Goal: Task Accomplishment & Management: Use online tool/utility

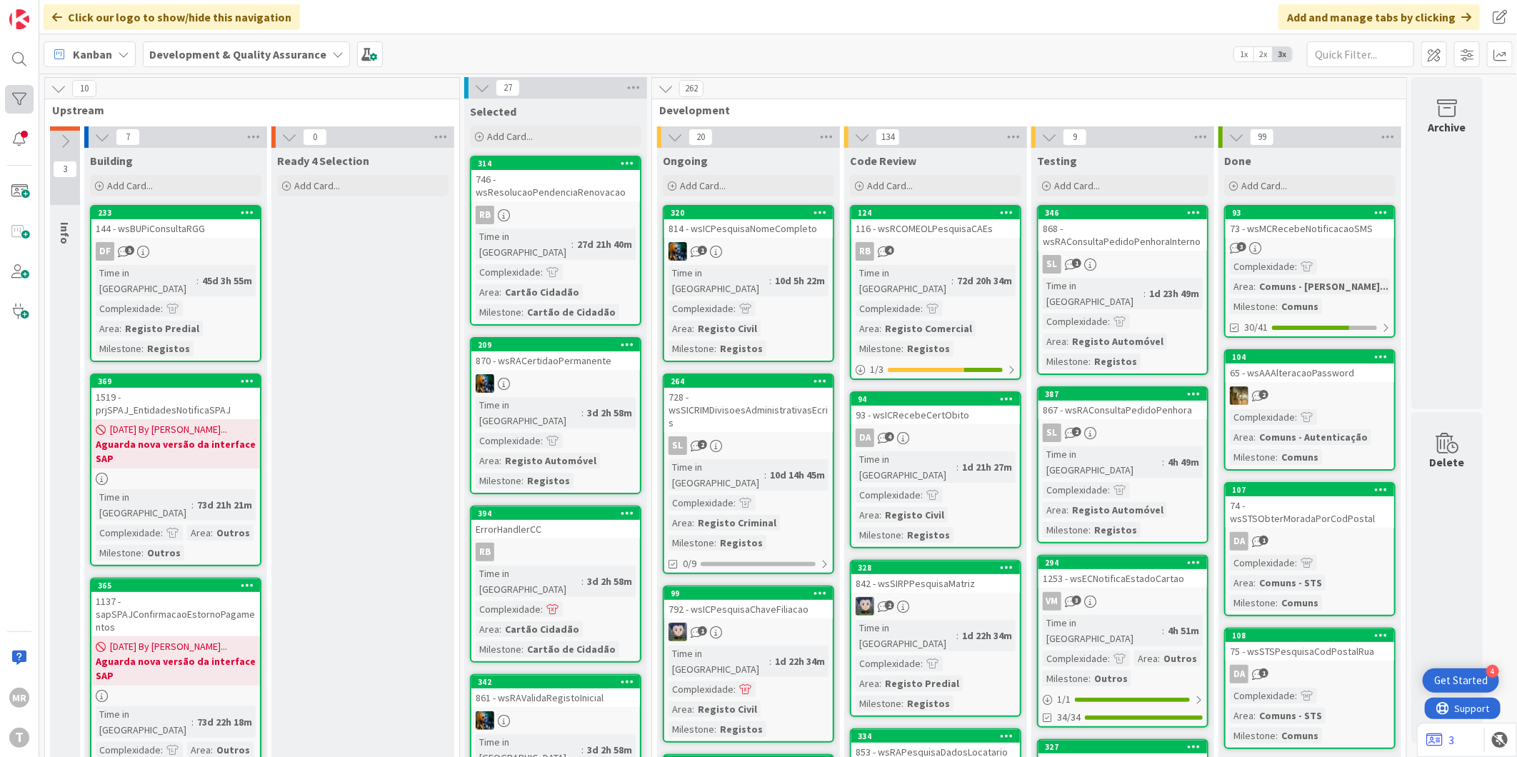
drag, startPoint x: 23, startPoint y: 81, endPoint x: 22, endPoint y: 94, distance: 12.2
click at [23, 89] on div "[PERSON_NAME]" at bounding box center [19, 378] width 39 height 757
click at [22, 94] on div at bounding box center [19, 99] width 29 height 29
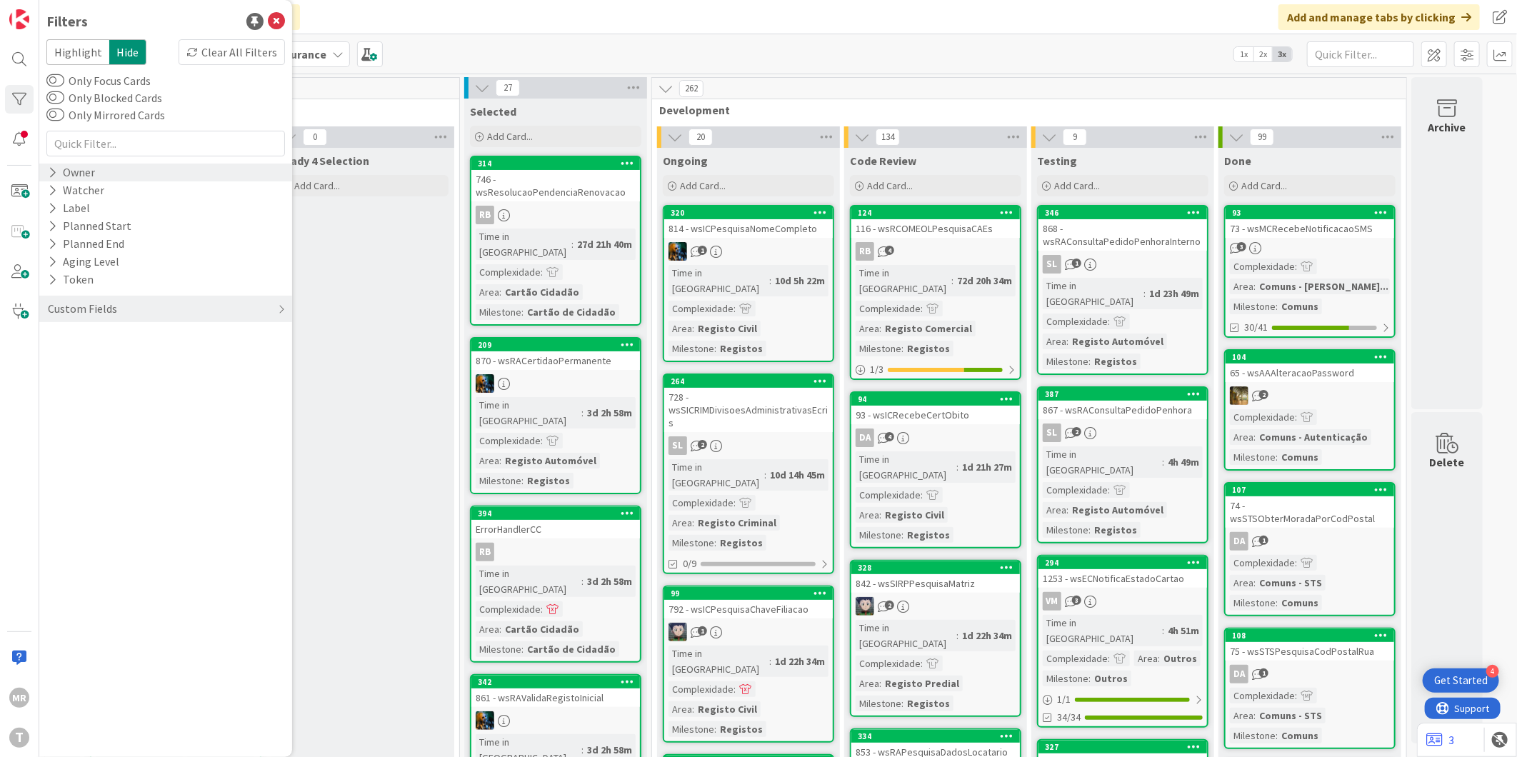
click at [87, 176] on div "Owner" at bounding box center [71, 173] width 50 height 18
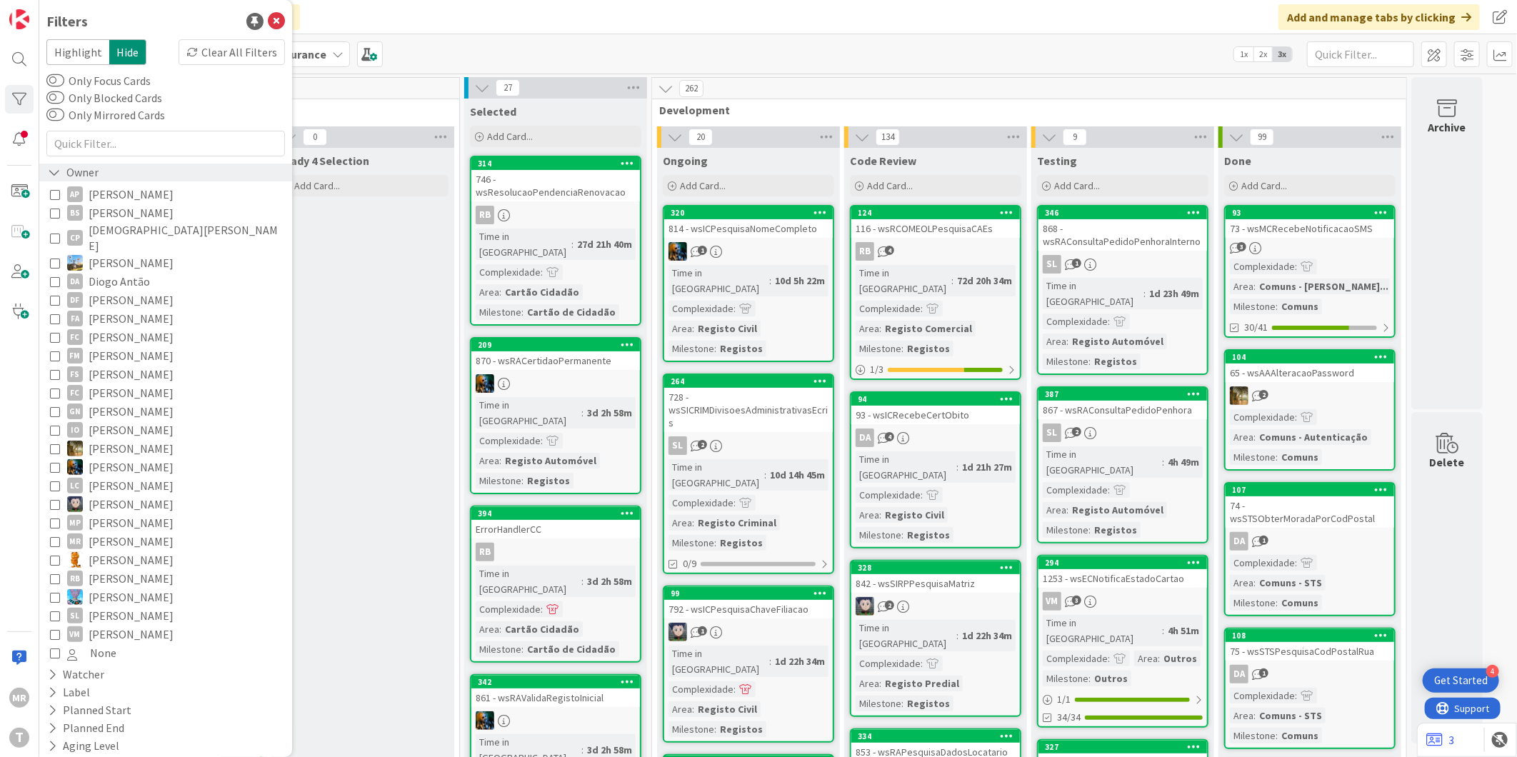
click at [87, 176] on div "Owner" at bounding box center [73, 173] width 54 height 18
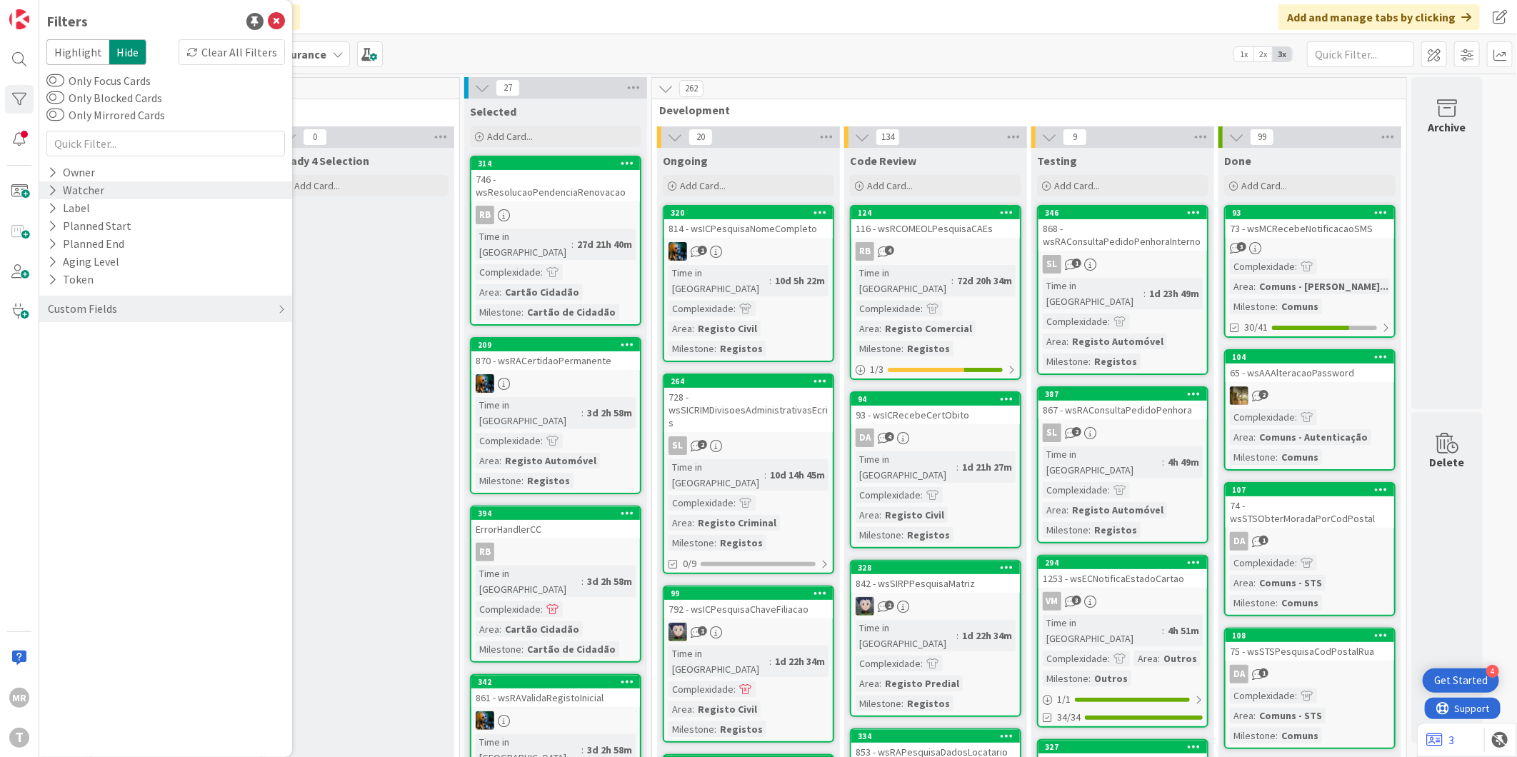
click at [87, 194] on div "Watcher" at bounding box center [75, 190] width 59 height 18
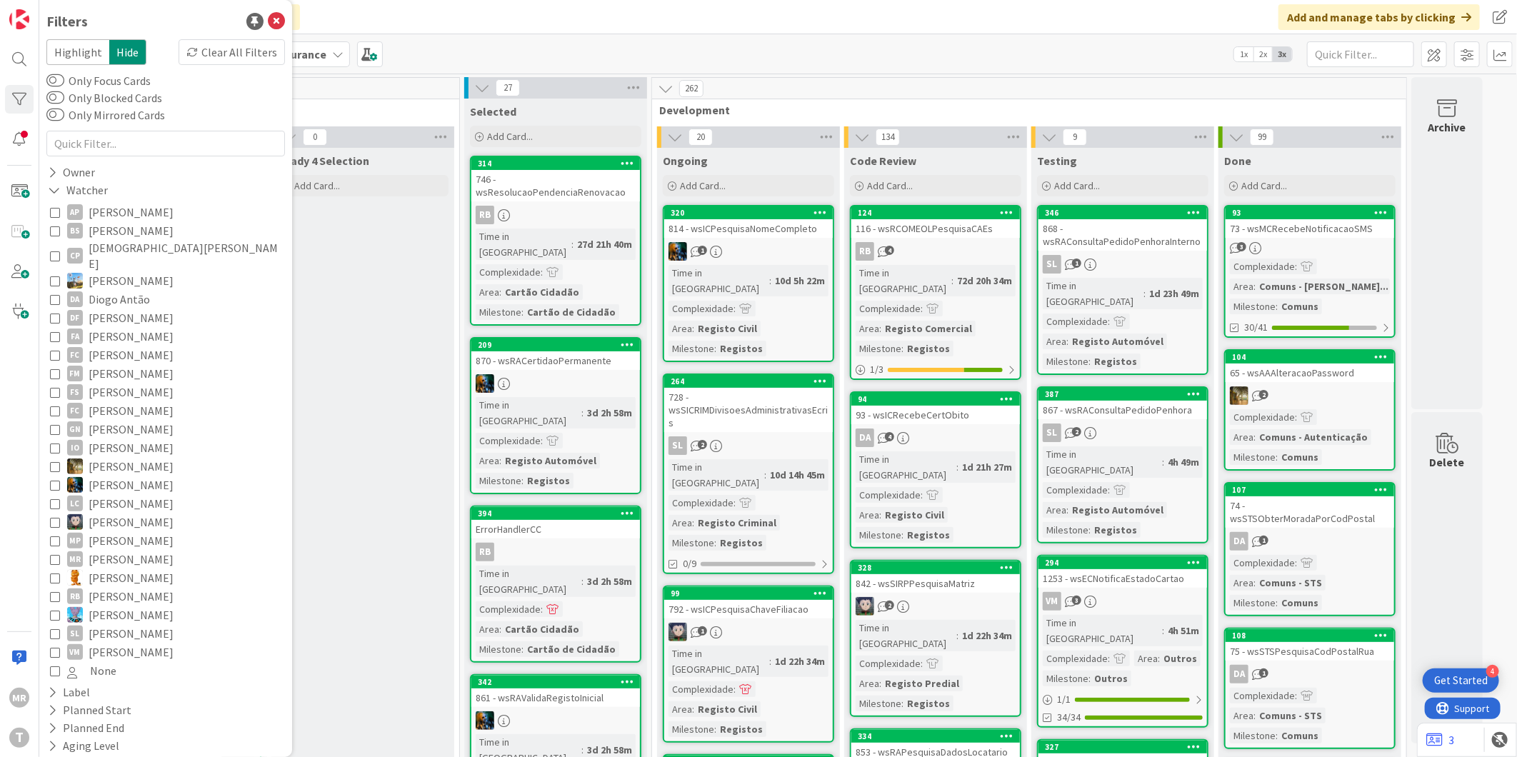
click at [120, 346] on span "[PERSON_NAME]" at bounding box center [131, 355] width 85 height 19
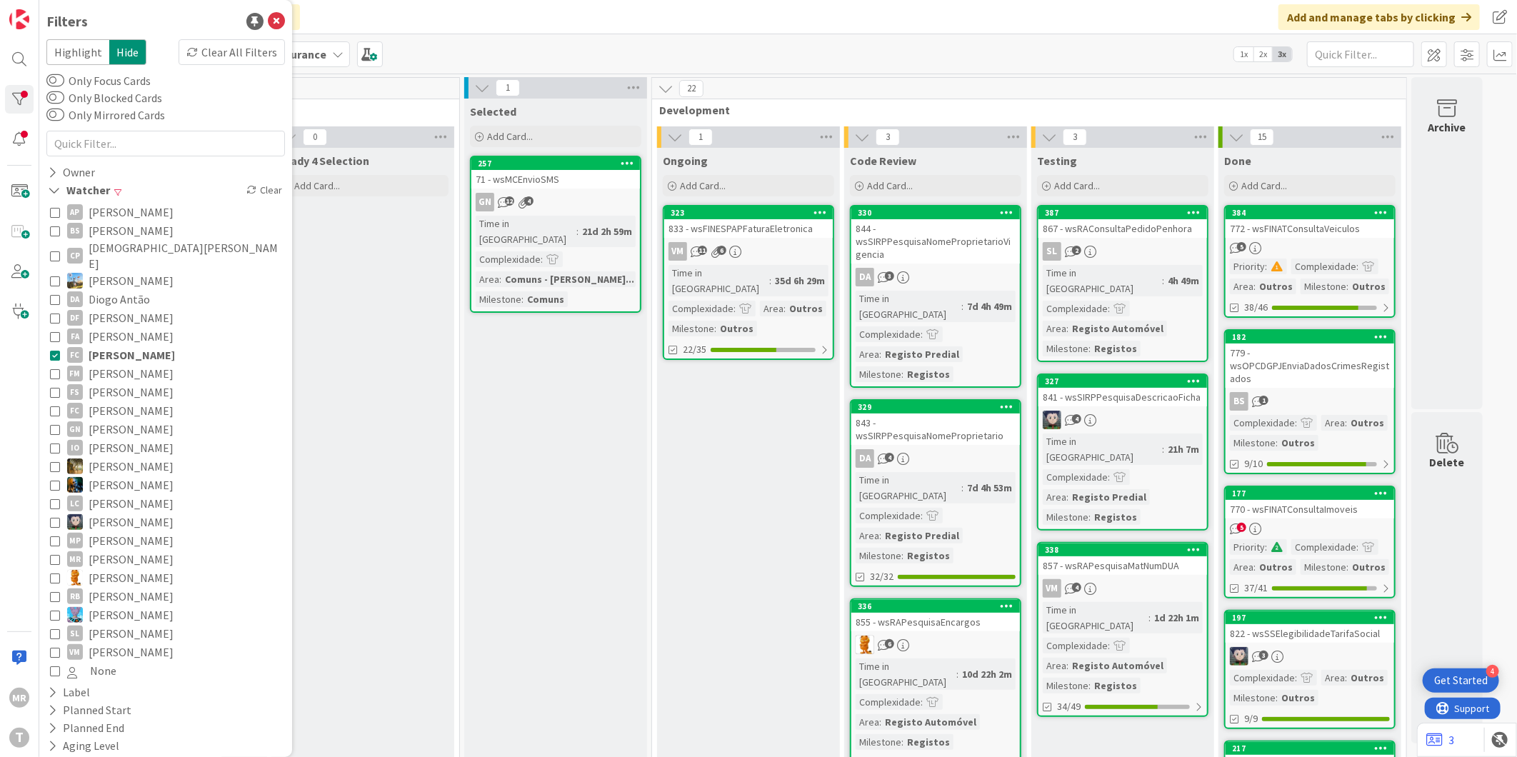
click at [131, 364] on span "[PERSON_NAME]" at bounding box center [131, 373] width 85 height 19
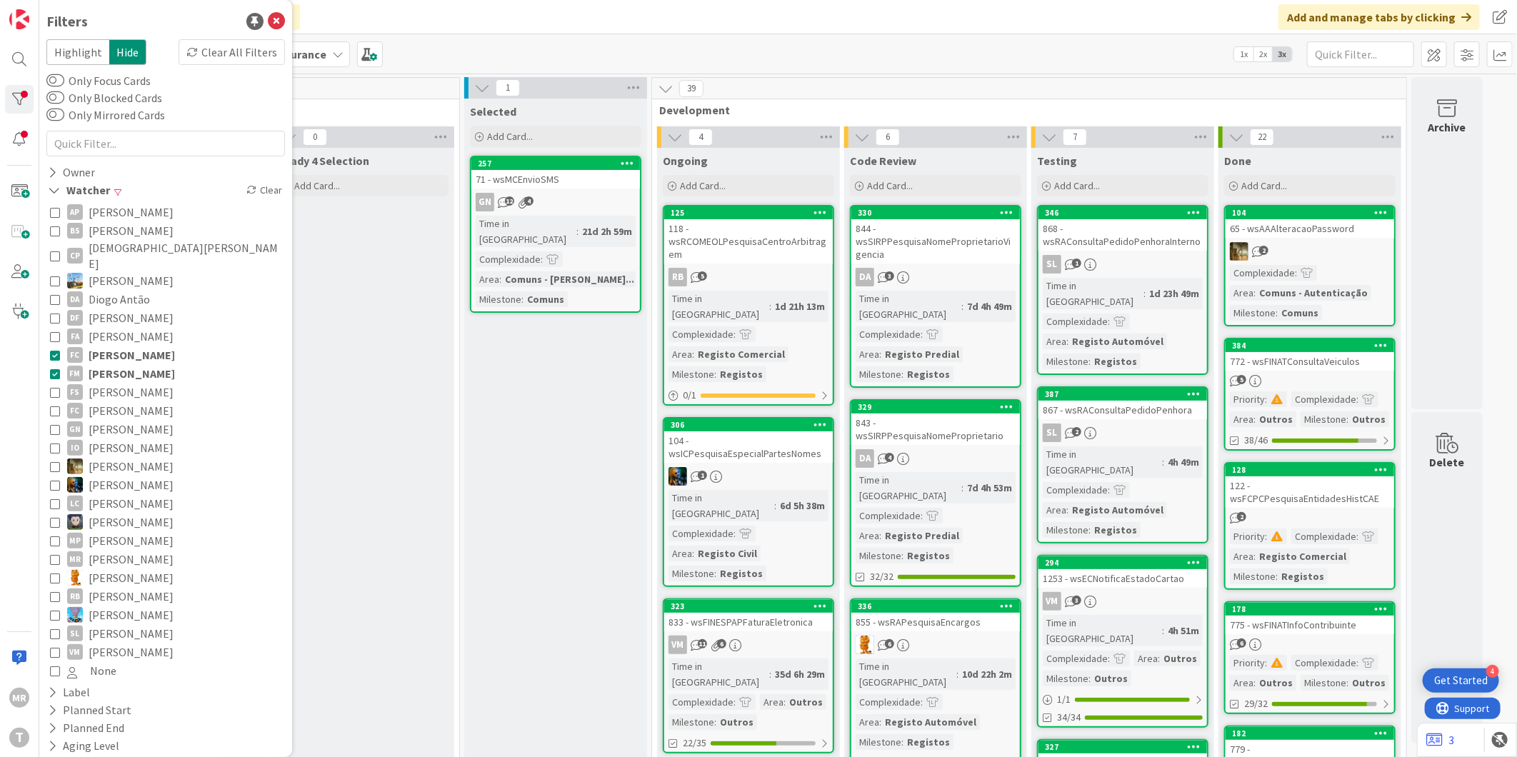
click at [133, 346] on span "[PERSON_NAME]" at bounding box center [132, 355] width 86 height 19
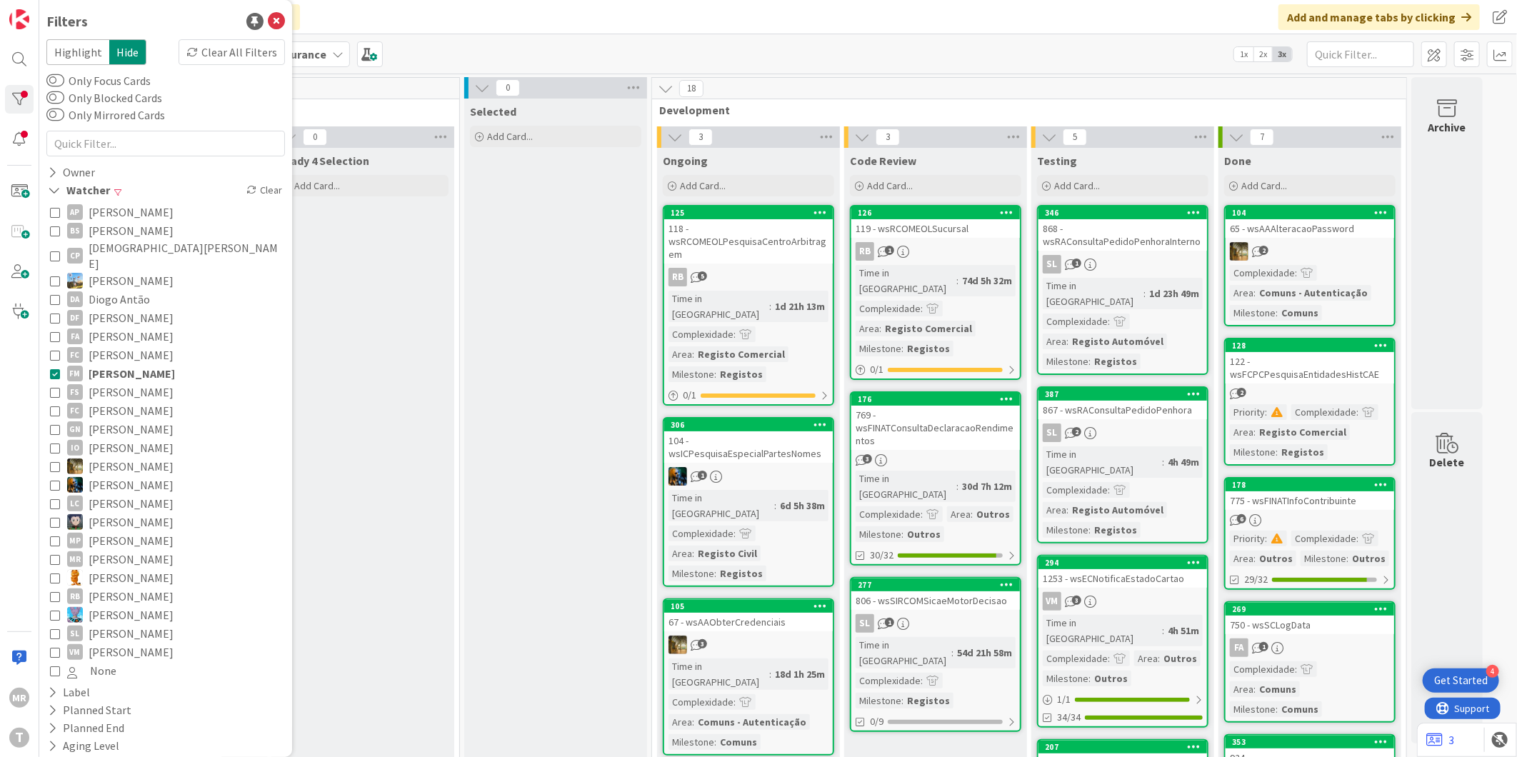
click at [129, 327] on span "[PERSON_NAME]" at bounding box center [131, 336] width 85 height 19
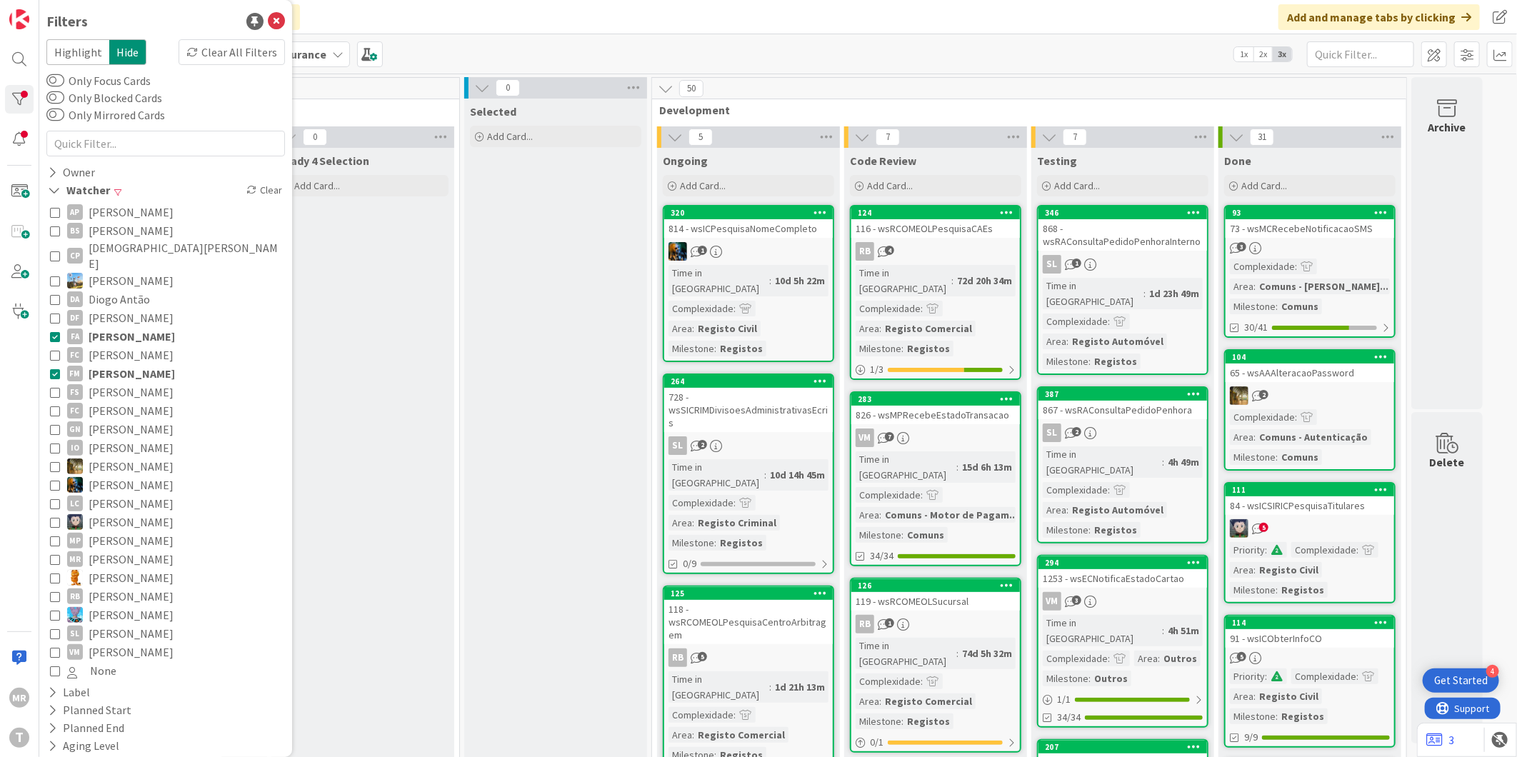
click at [120, 364] on span "[PERSON_NAME]" at bounding box center [132, 373] width 86 height 19
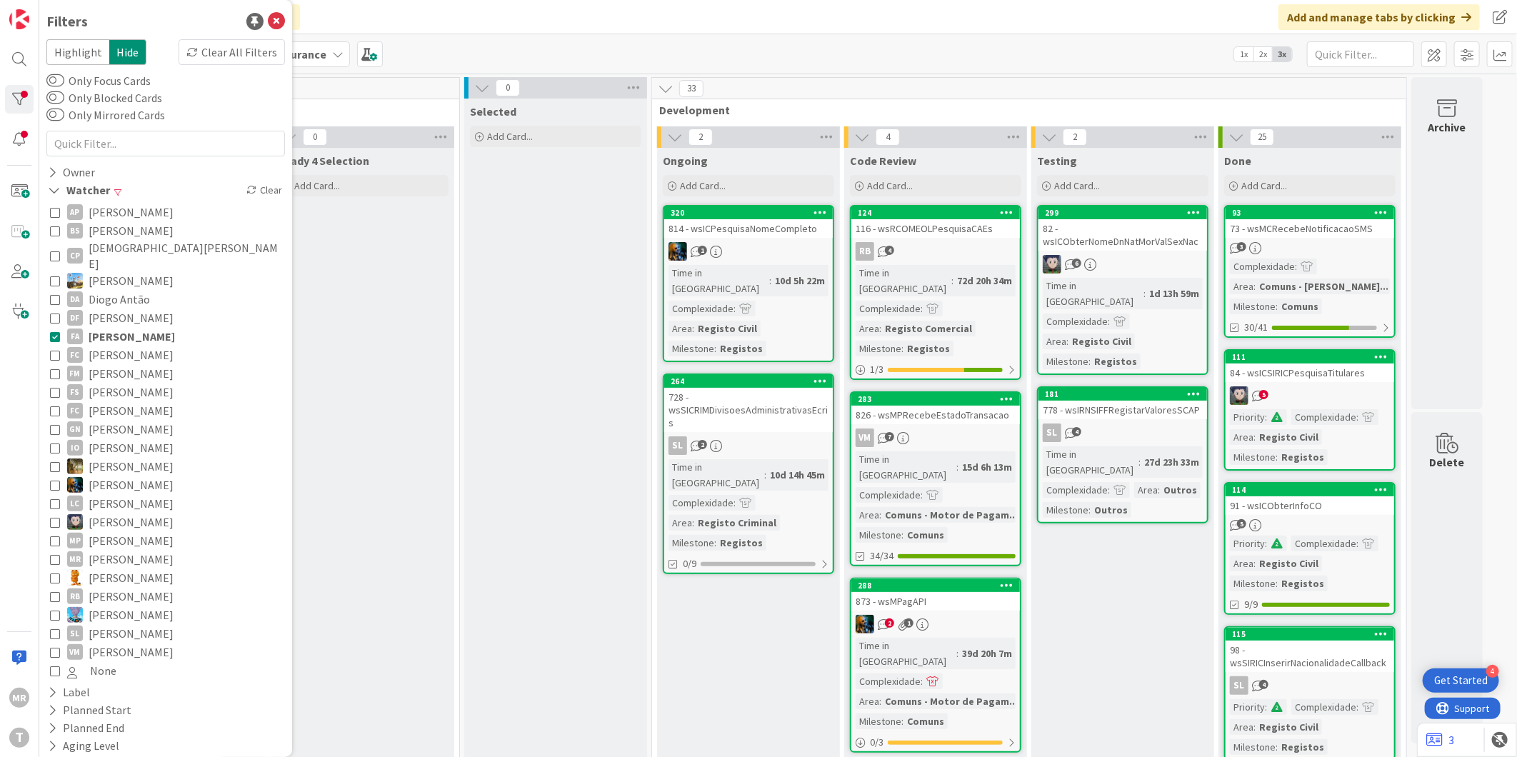
click at [145, 327] on span "[PERSON_NAME]" at bounding box center [132, 336] width 86 height 19
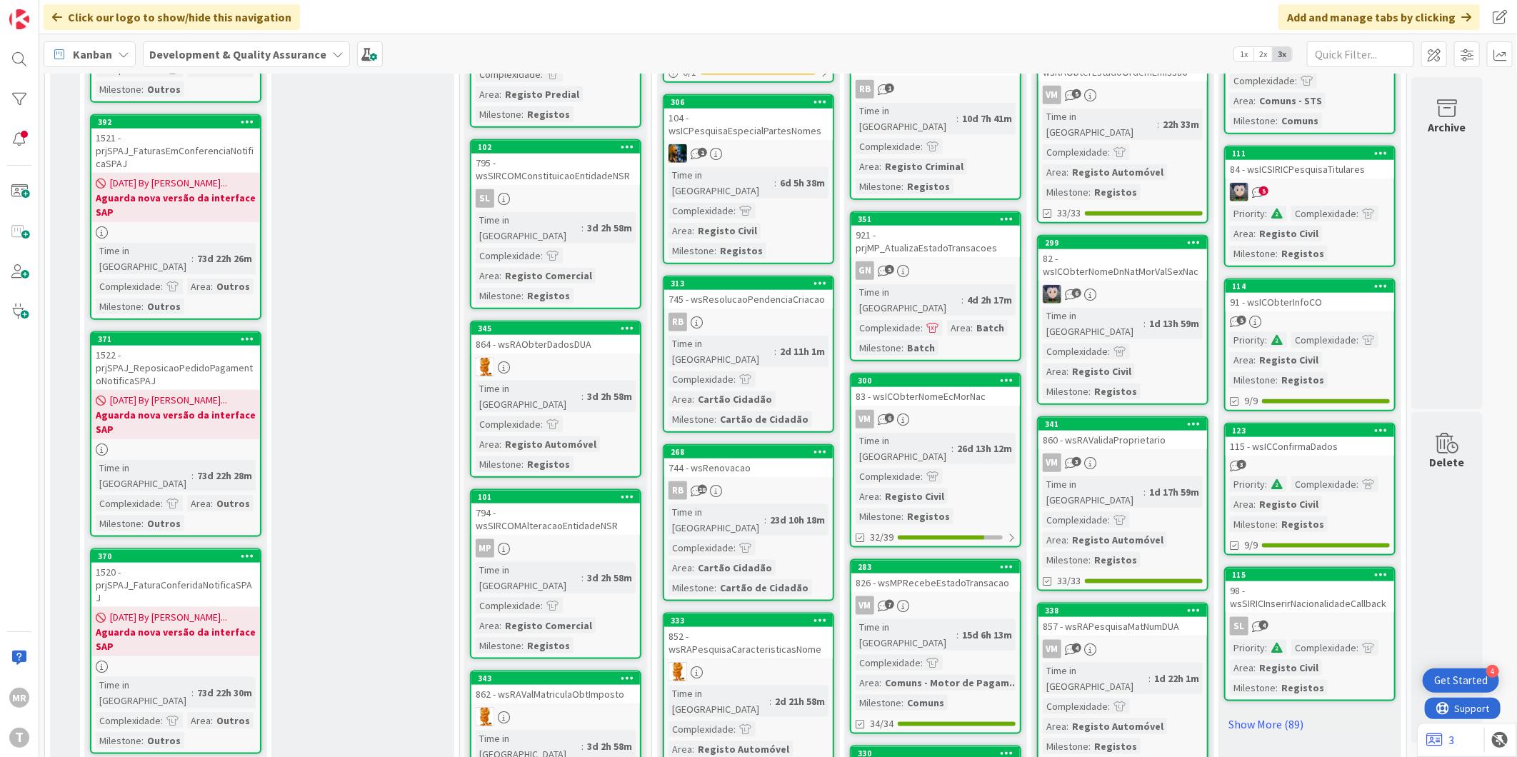
scroll to position [873, 0]
click at [1245, 712] on link "Show More (89)" at bounding box center [1309, 723] width 171 height 23
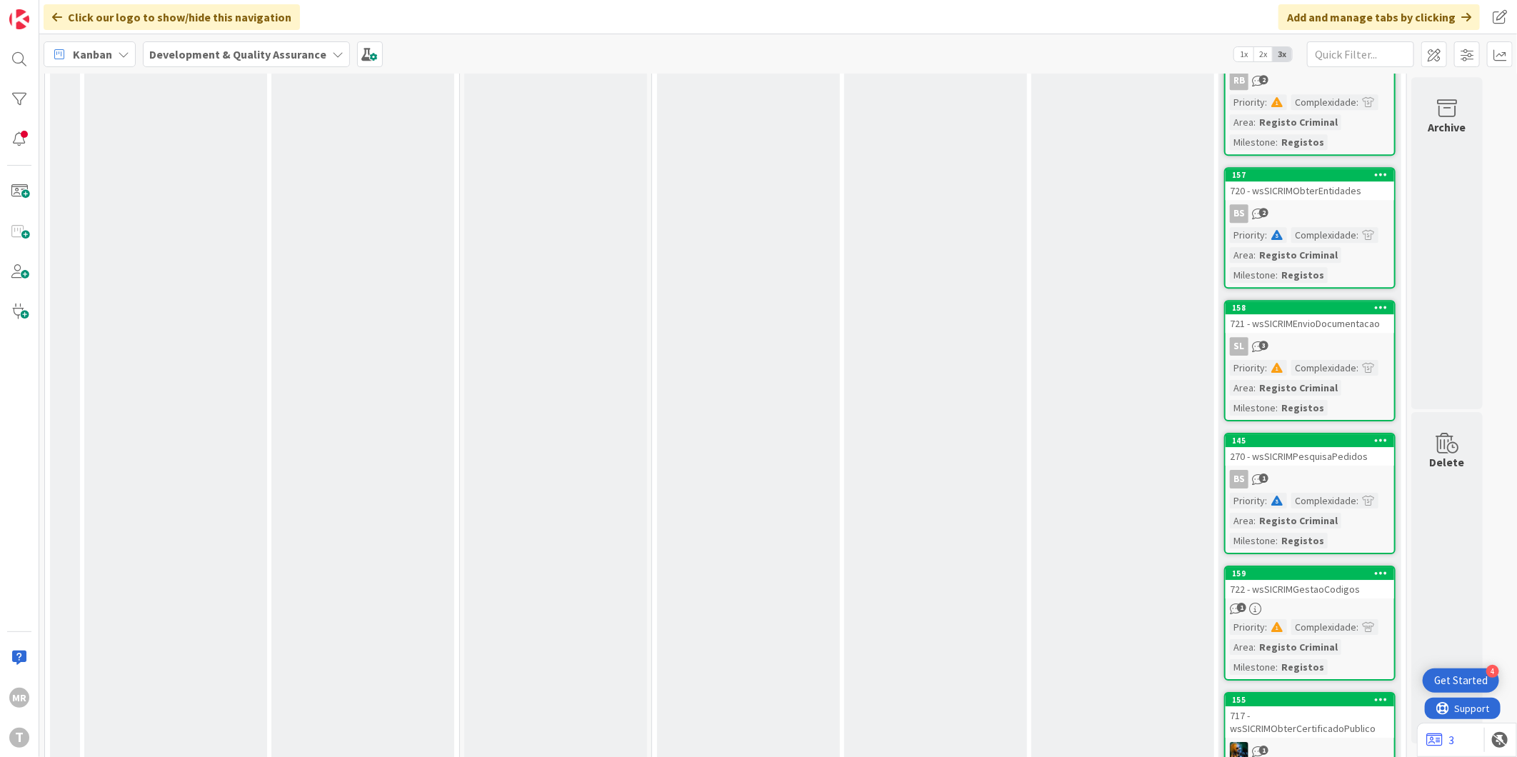
scroll to position [2539, 0]
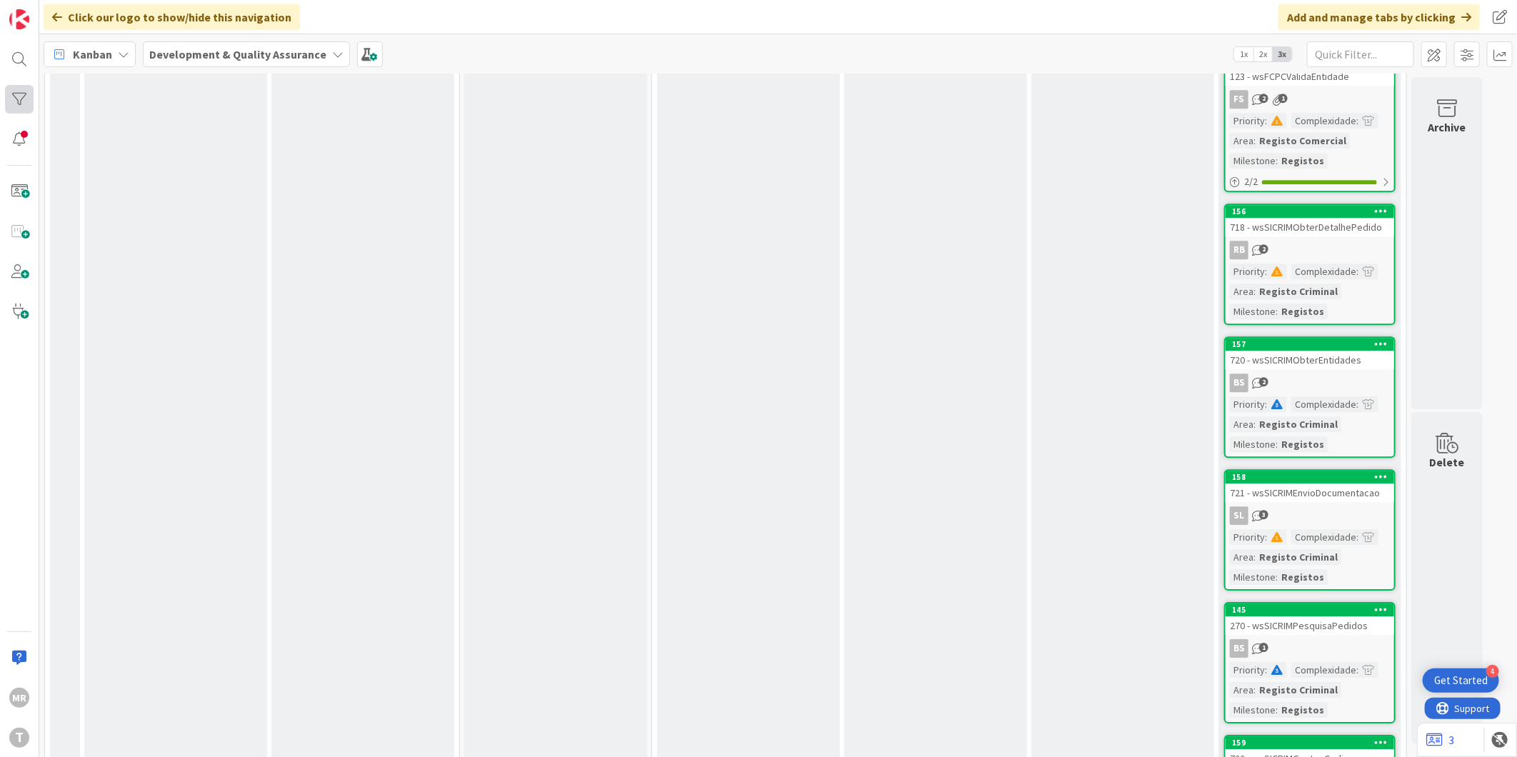
click at [30, 87] on div at bounding box center [19, 99] width 29 height 29
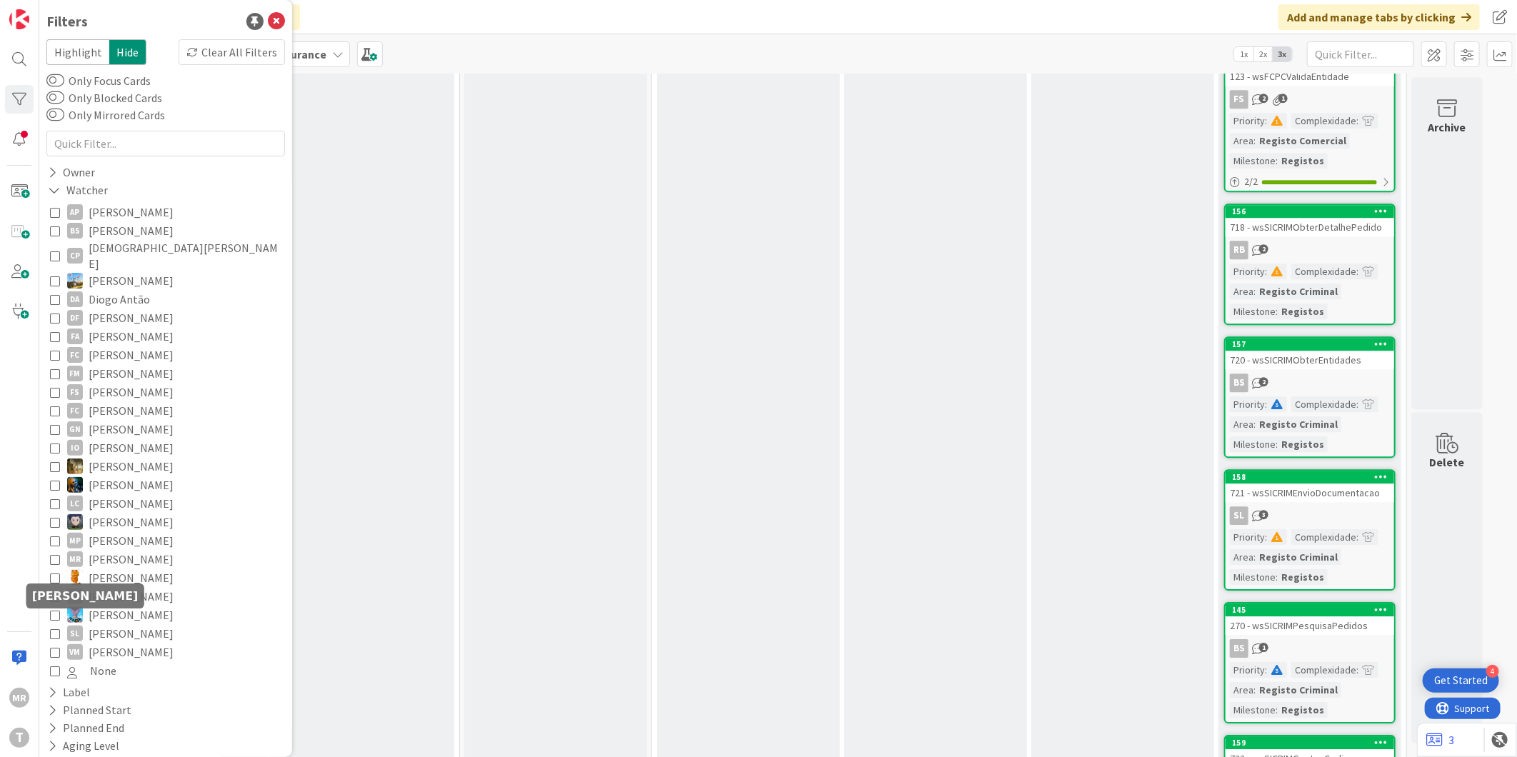
scroll to position [54, 0]
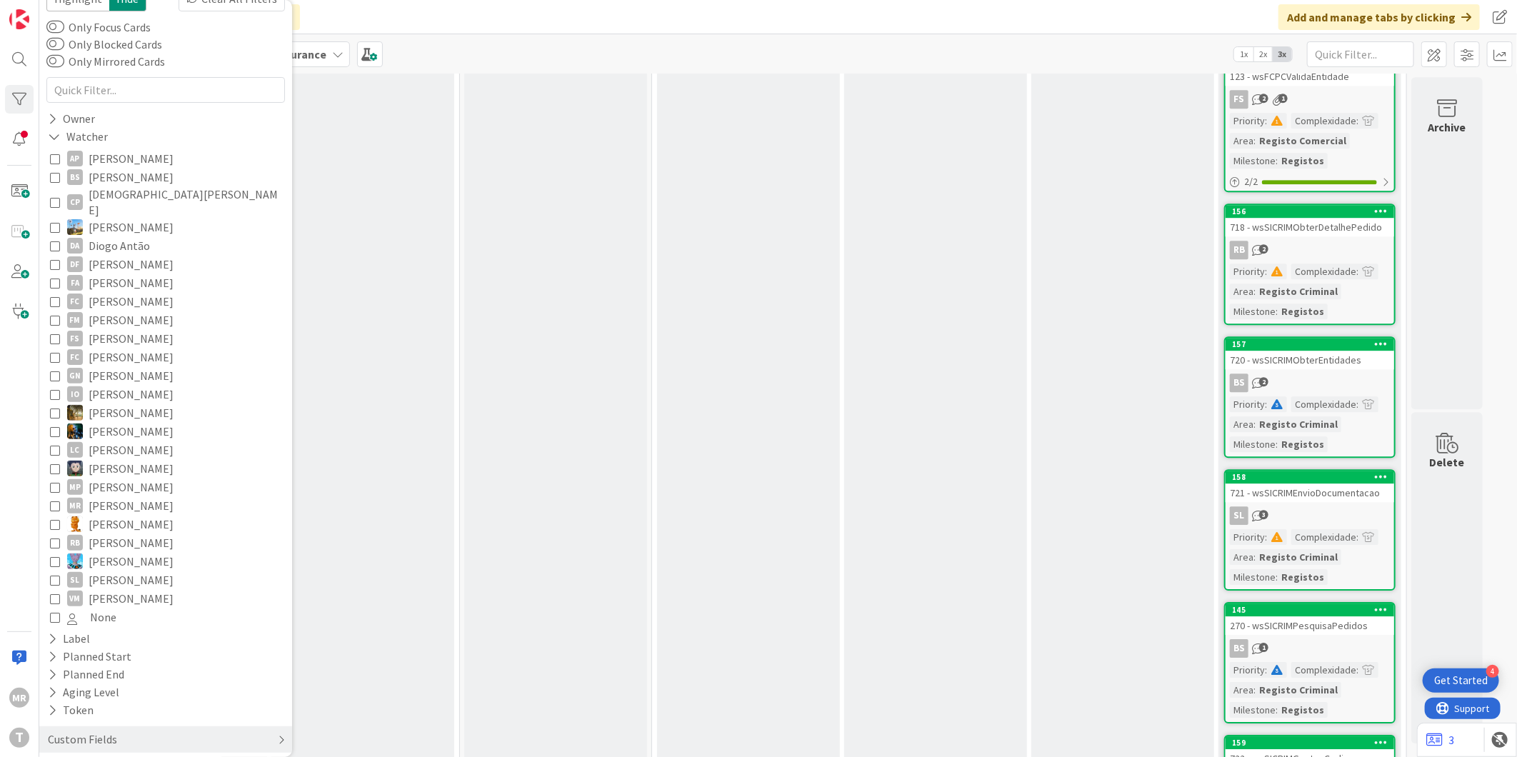
click at [94, 731] on div "Custom Fields" at bounding box center [82, 740] width 72 height 18
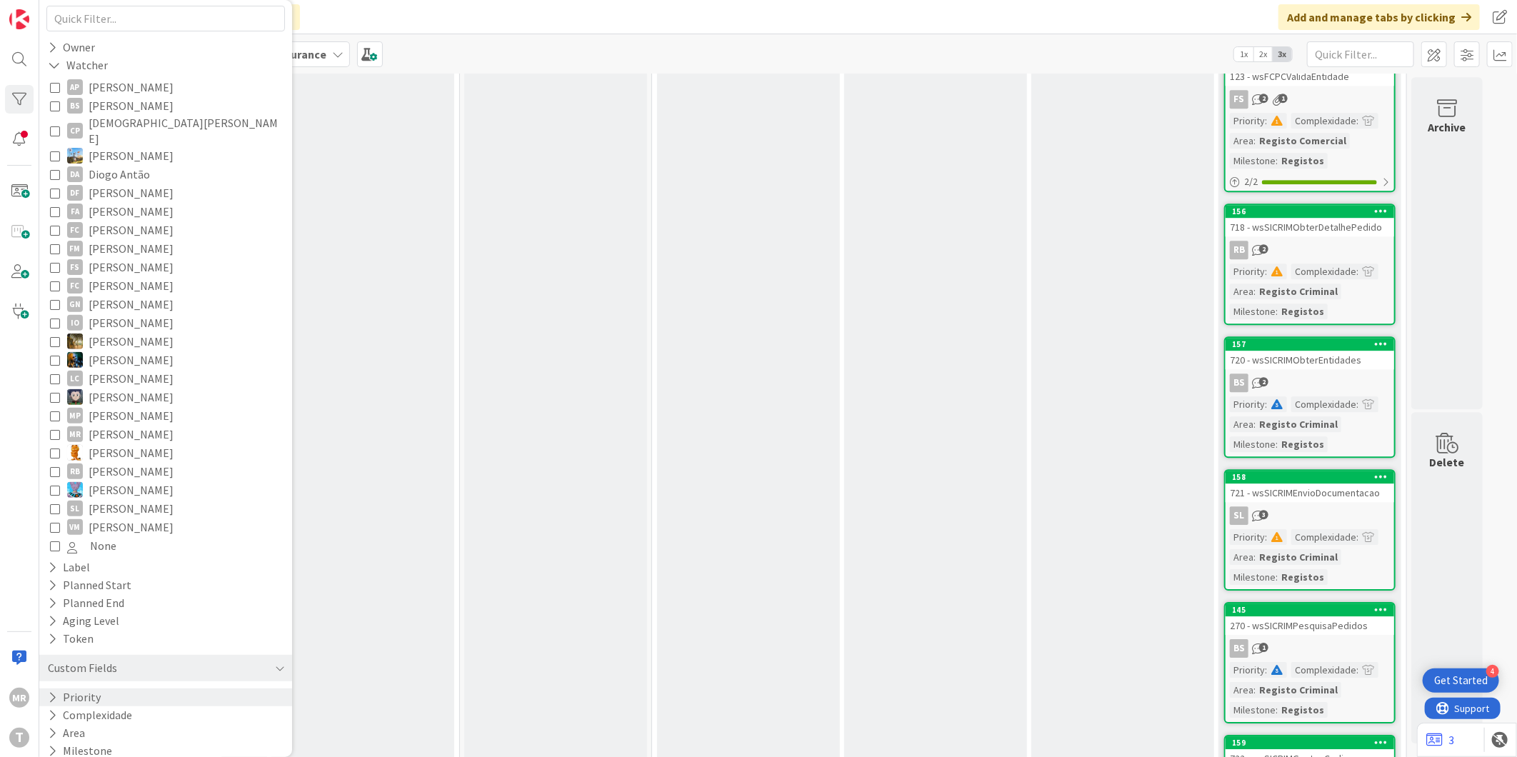
click at [89, 688] on button "Priority" at bounding box center [74, 697] width 56 height 18
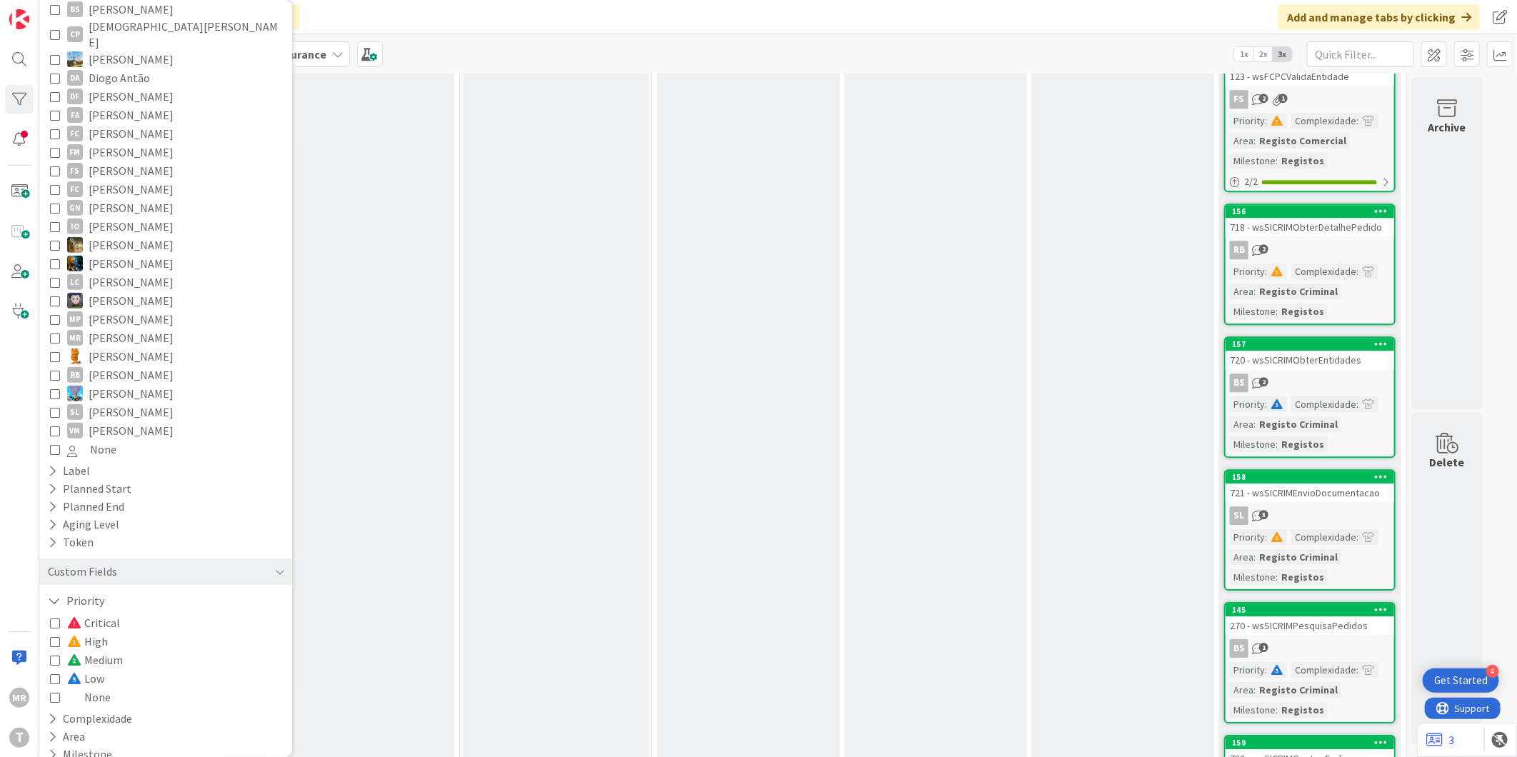
scroll to position [225, 0]
click at [113, 610] on span "Critical" at bounding box center [93, 619] width 53 height 19
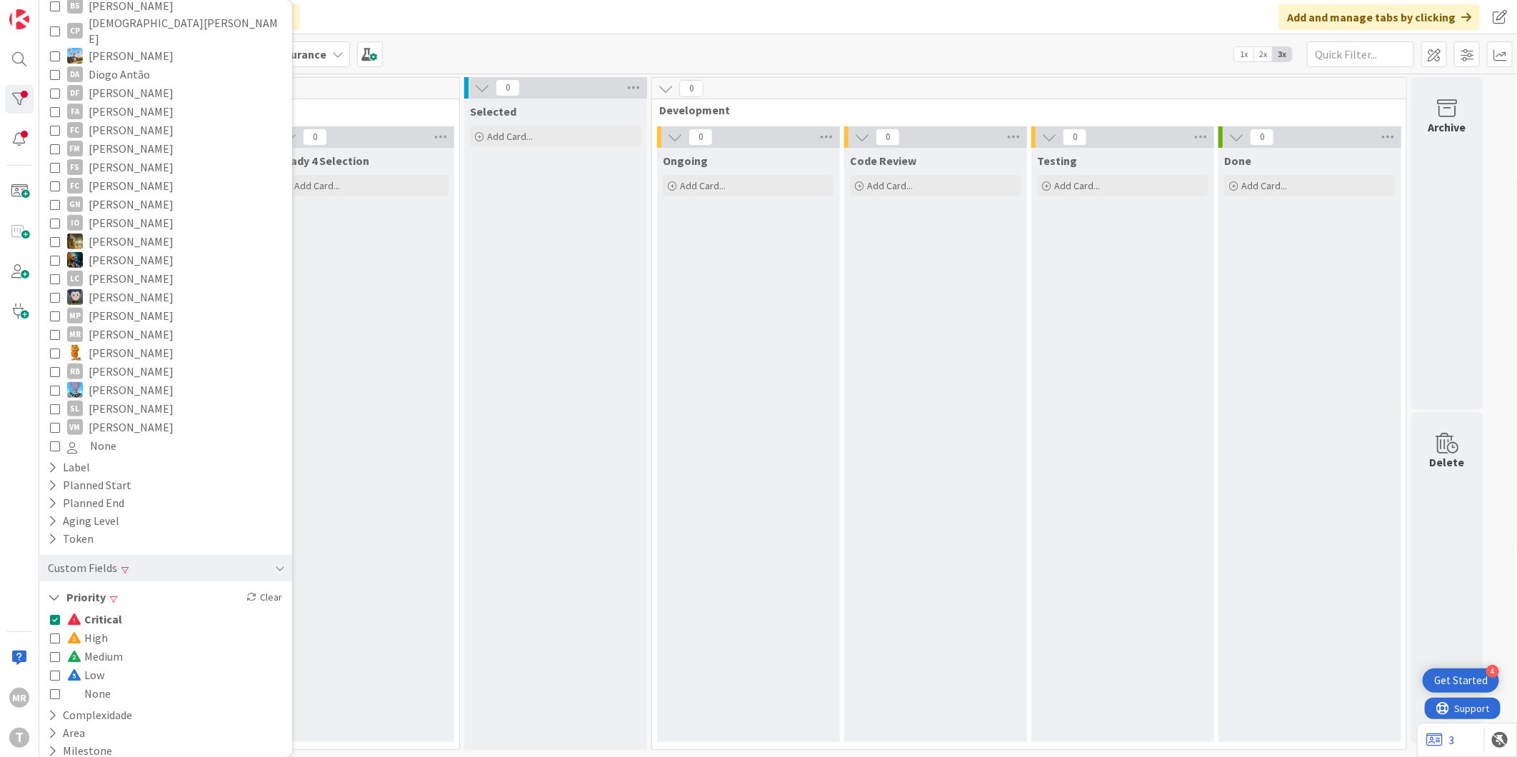
scroll to position [0, 0]
click at [99, 628] on span "High" at bounding box center [87, 637] width 41 height 19
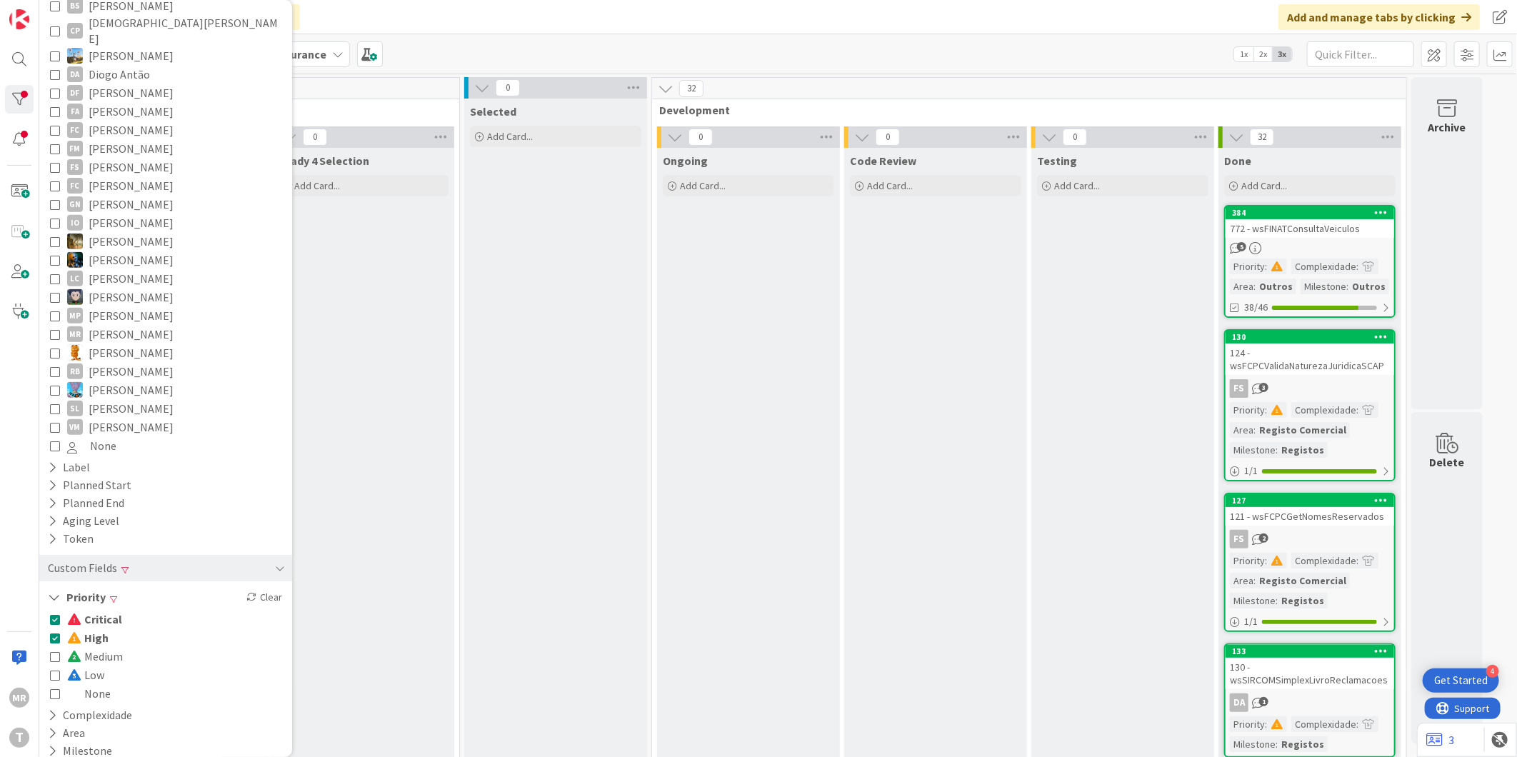
click at [101, 610] on span "Critical" at bounding box center [94, 619] width 55 height 19
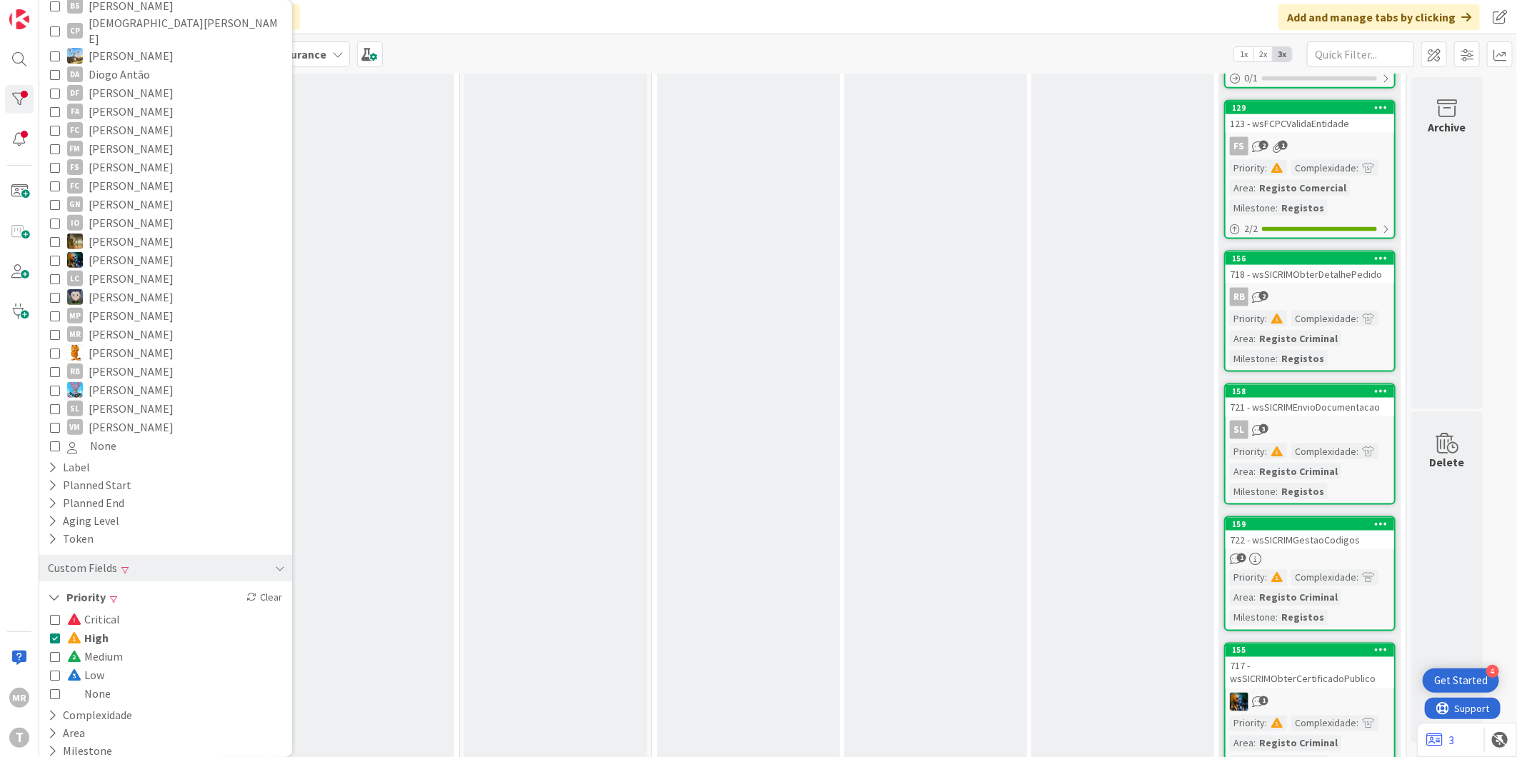
scroll to position [1348, 0]
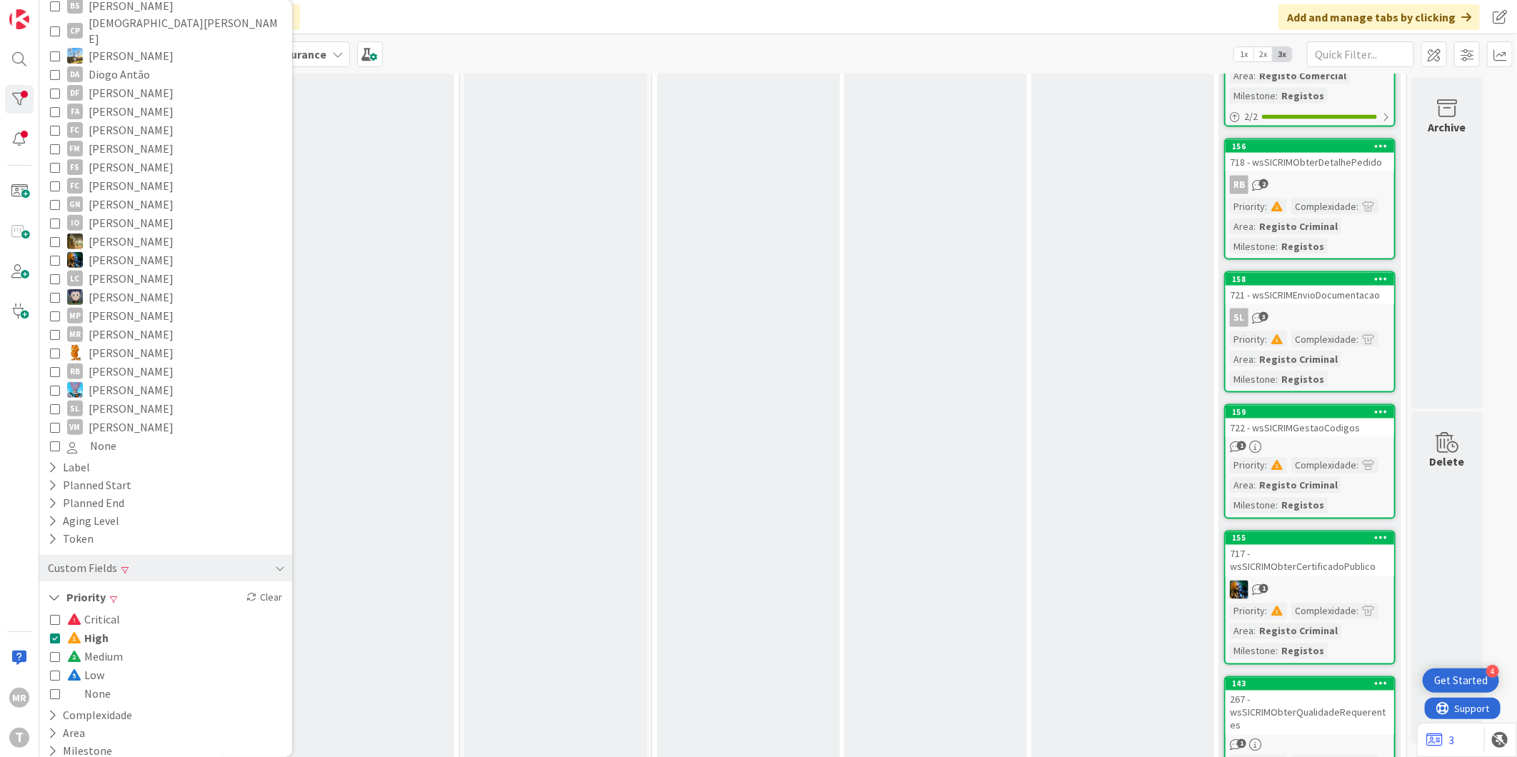
click at [79, 651] on span at bounding box center [75, 656] width 17 height 11
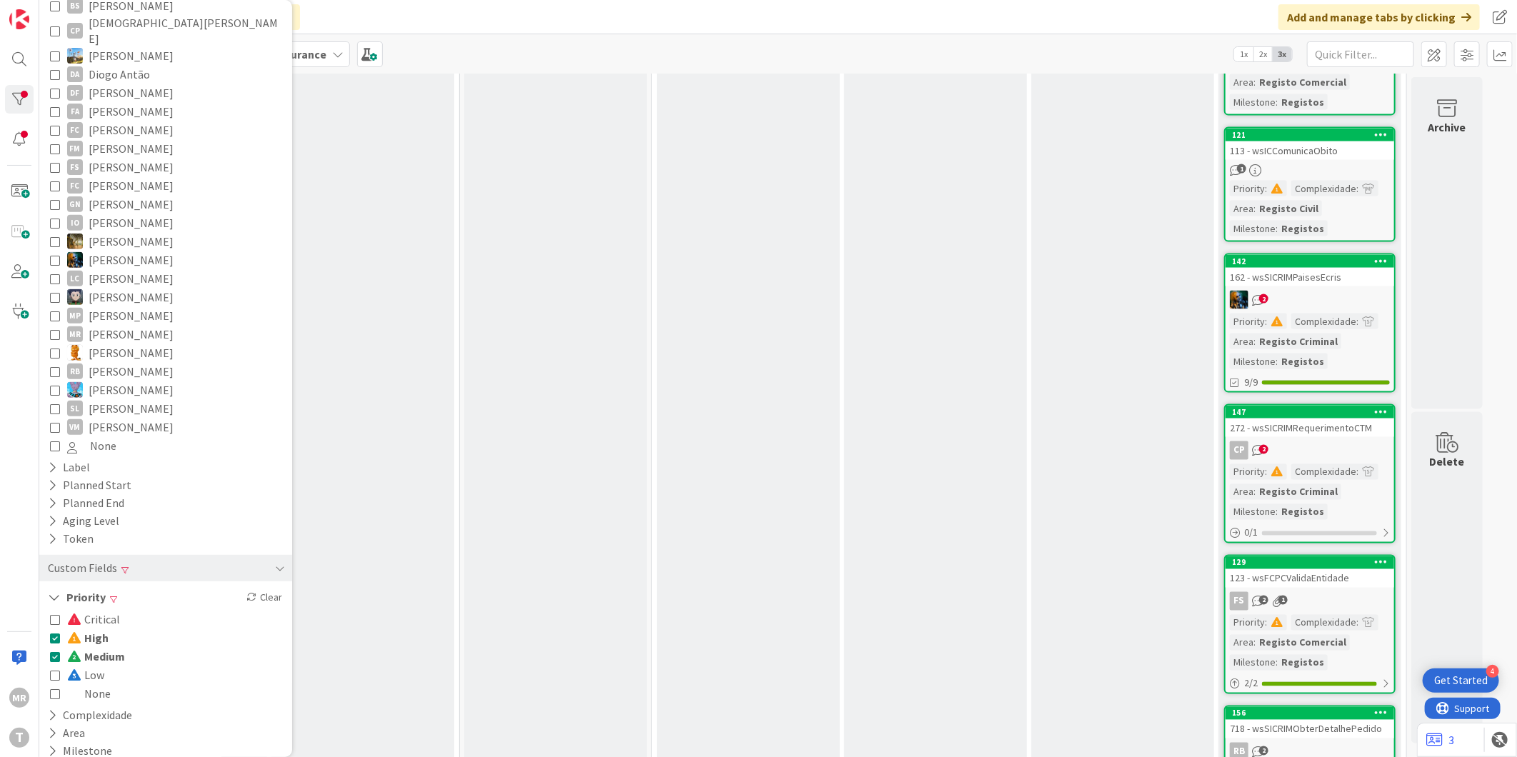
click at [81, 628] on span "High" at bounding box center [87, 637] width 41 height 19
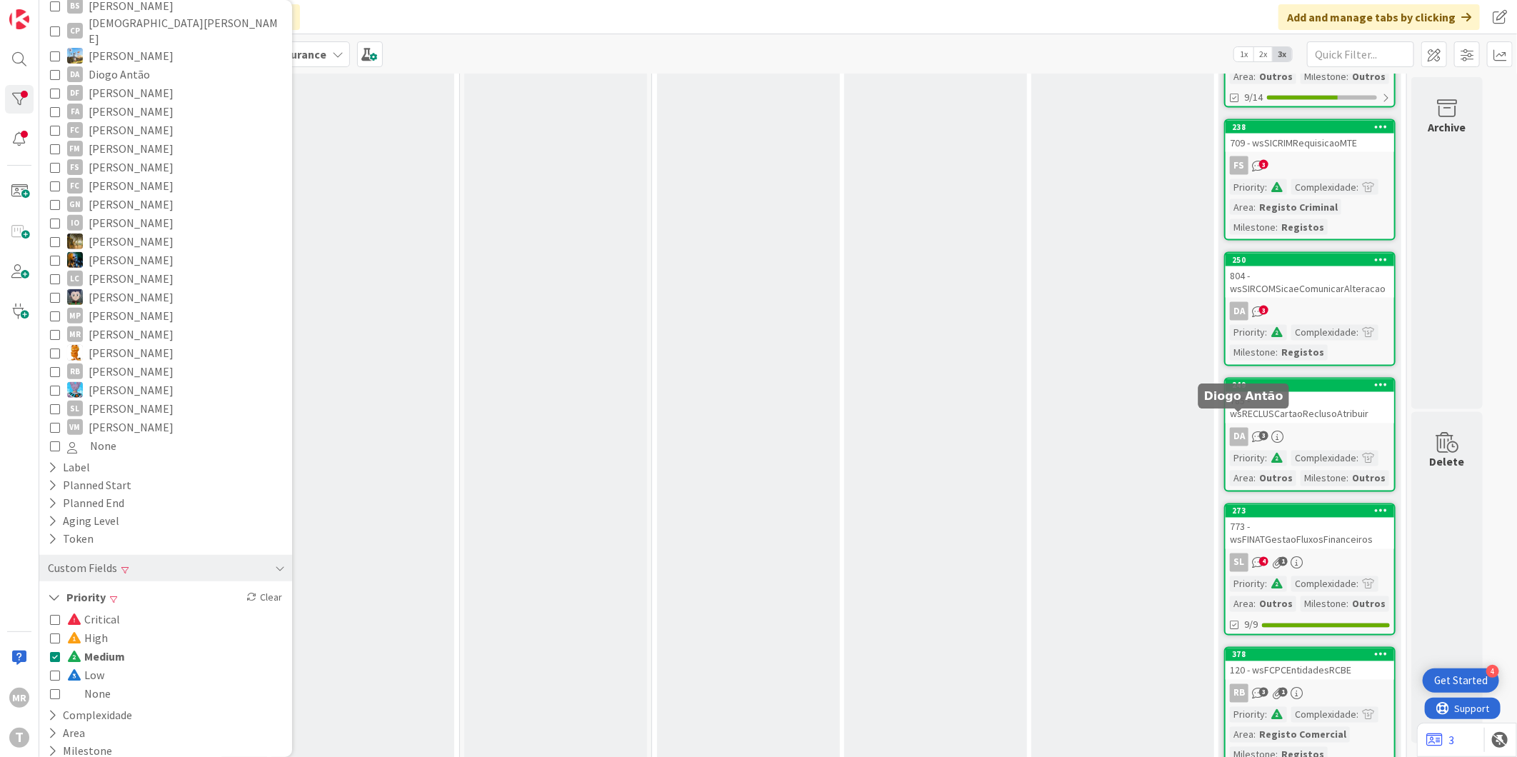
scroll to position [1470, 0]
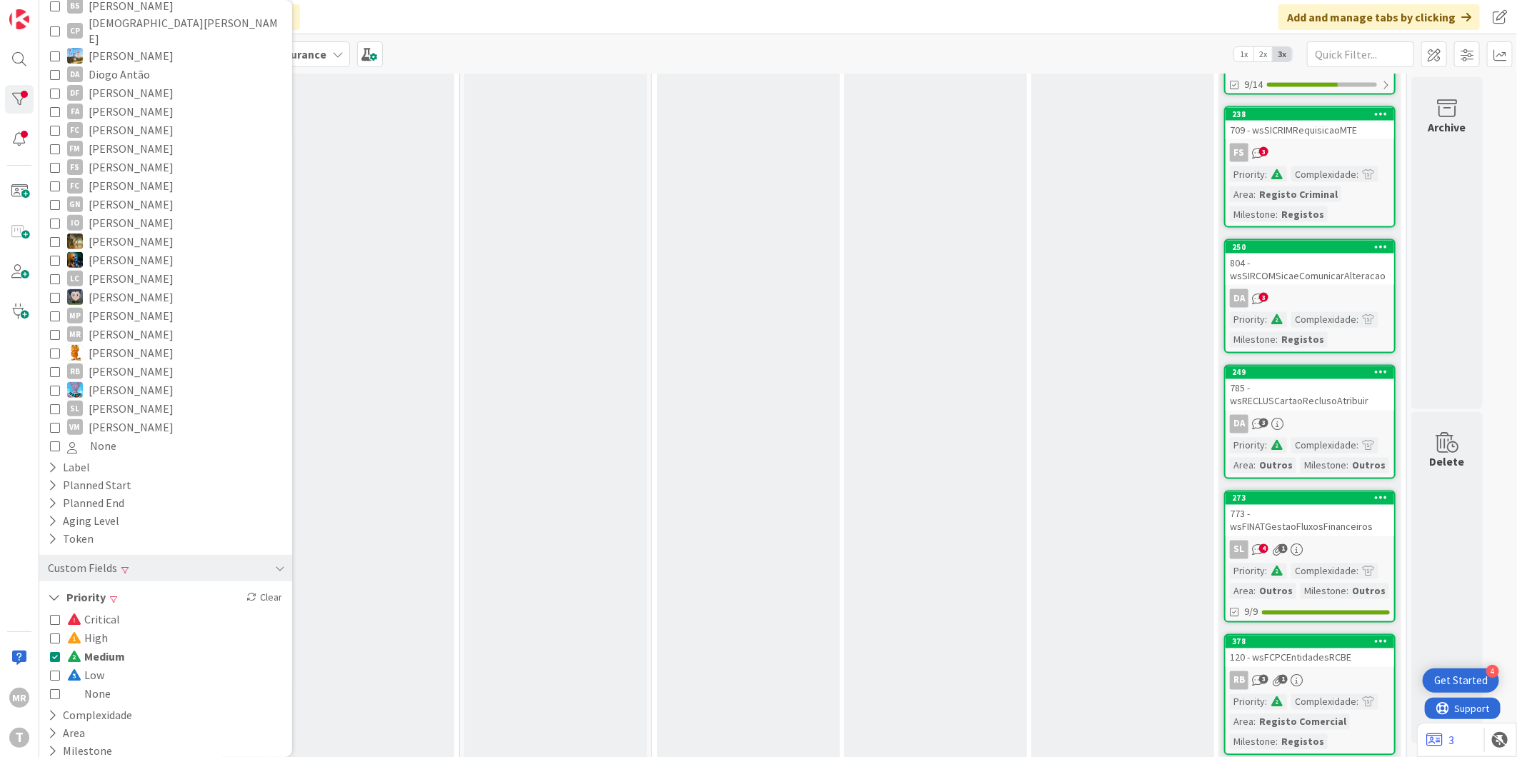
click at [82, 669] on span at bounding box center [75, 674] width 17 height 11
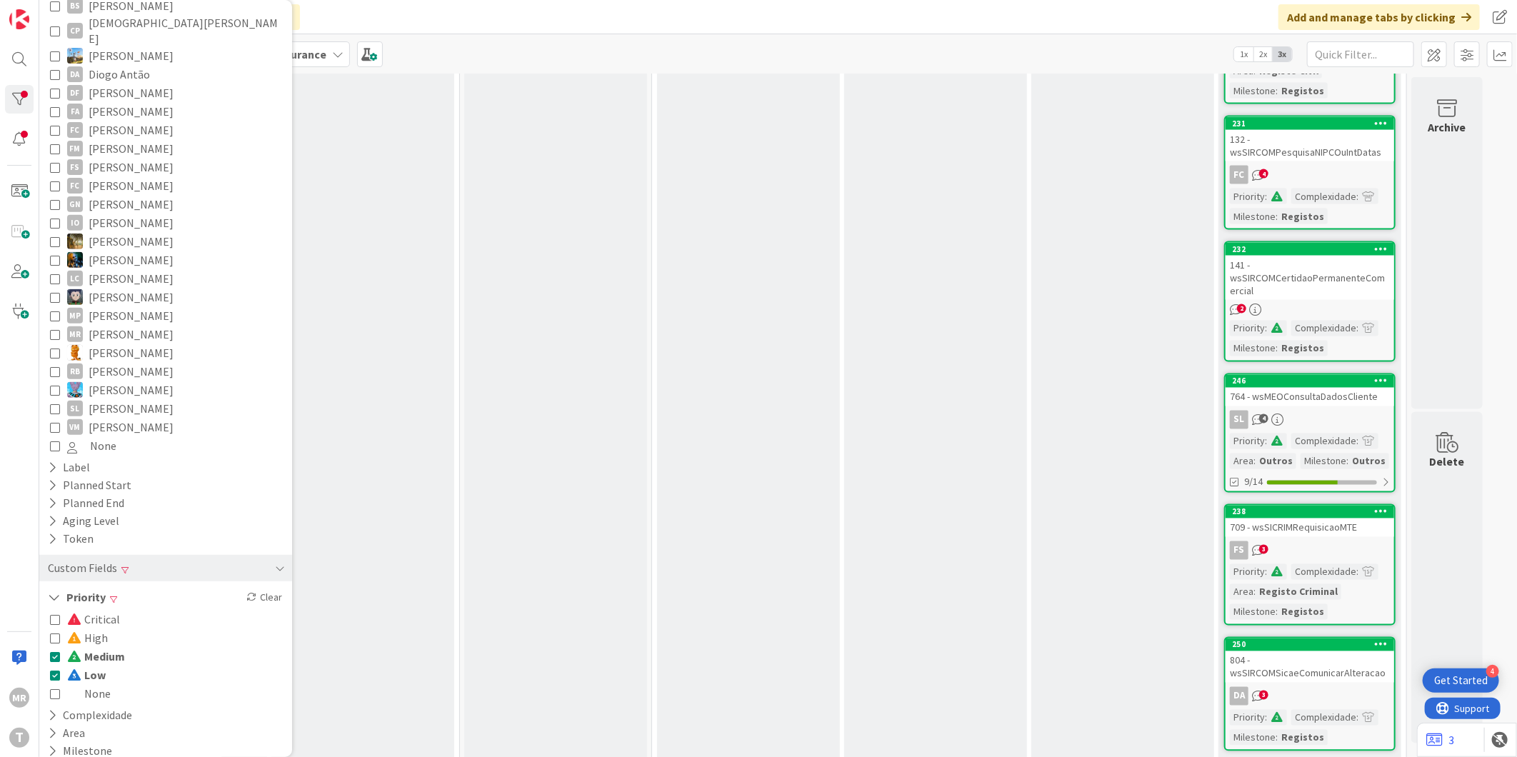
click at [93, 647] on span "Medium" at bounding box center [96, 656] width 58 height 19
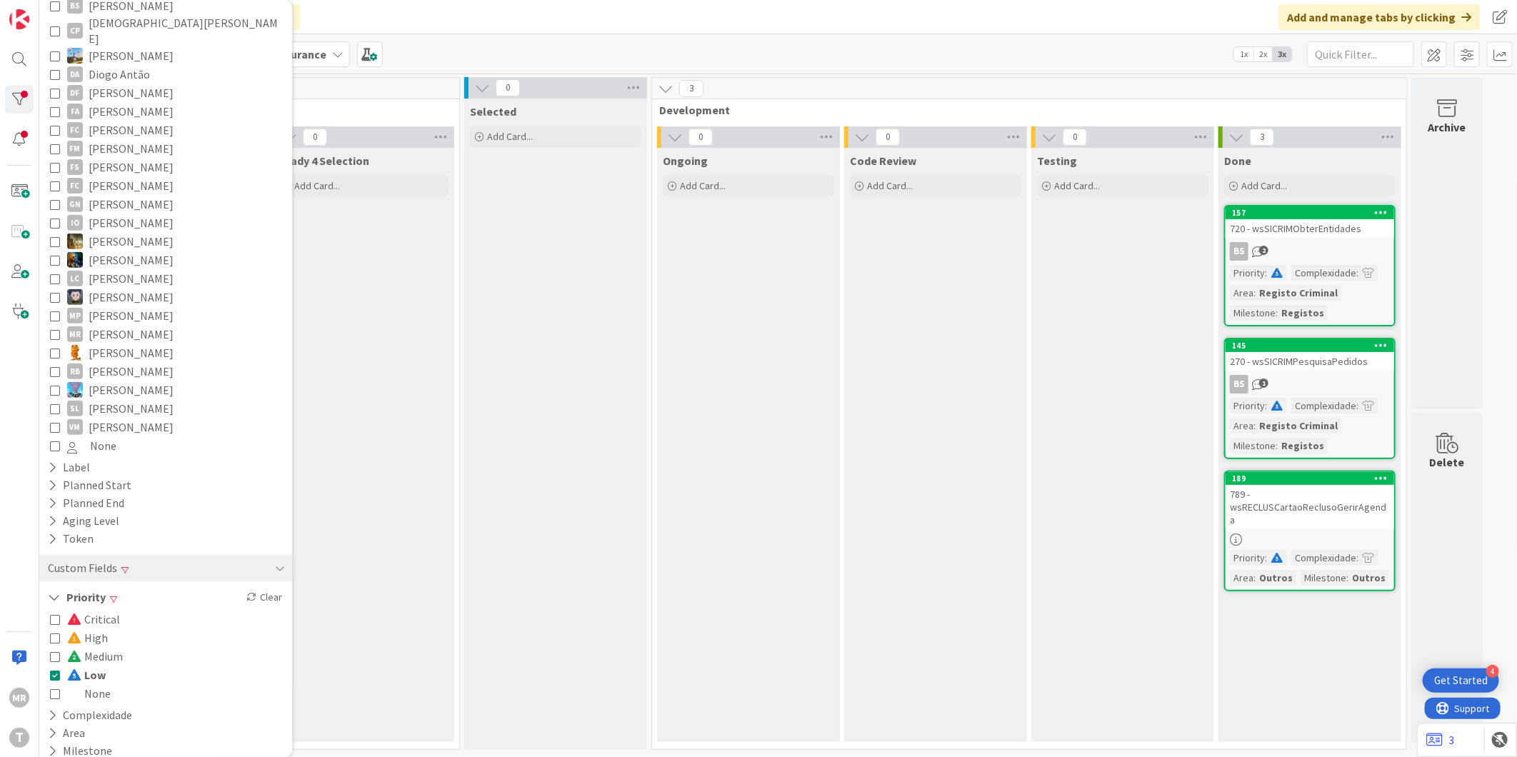
click at [112, 610] on span "Critical" at bounding box center [93, 619] width 53 height 19
click at [91, 666] on span "Low" at bounding box center [86, 675] width 39 height 19
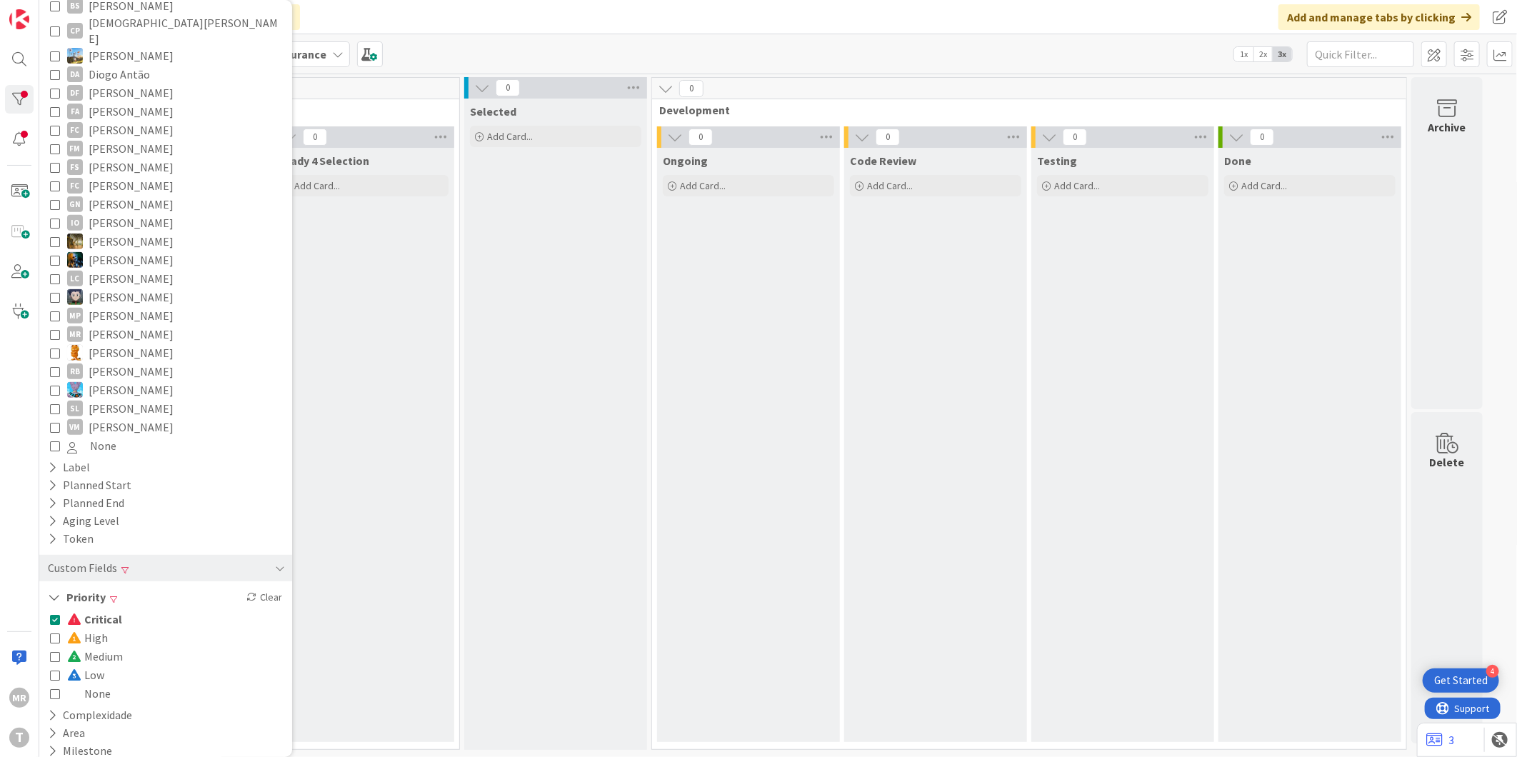
click at [101, 628] on span "High" at bounding box center [87, 637] width 41 height 19
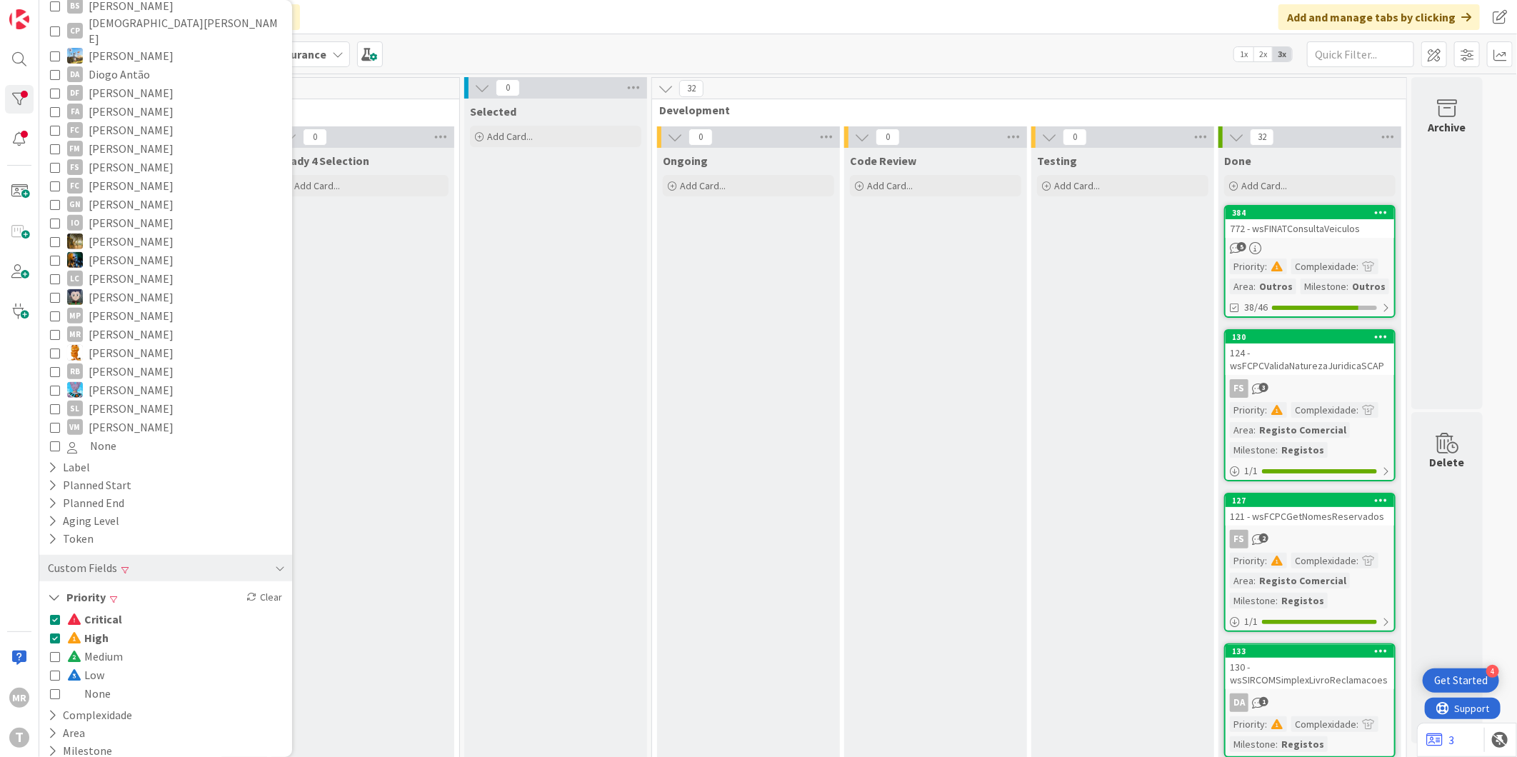
click at [101, 610] on span "Critical" at bounding box center [94, 619] width 55 height 19
click at [94, 628] on span "High" at bounding box center [87, 637] width 41 height 19
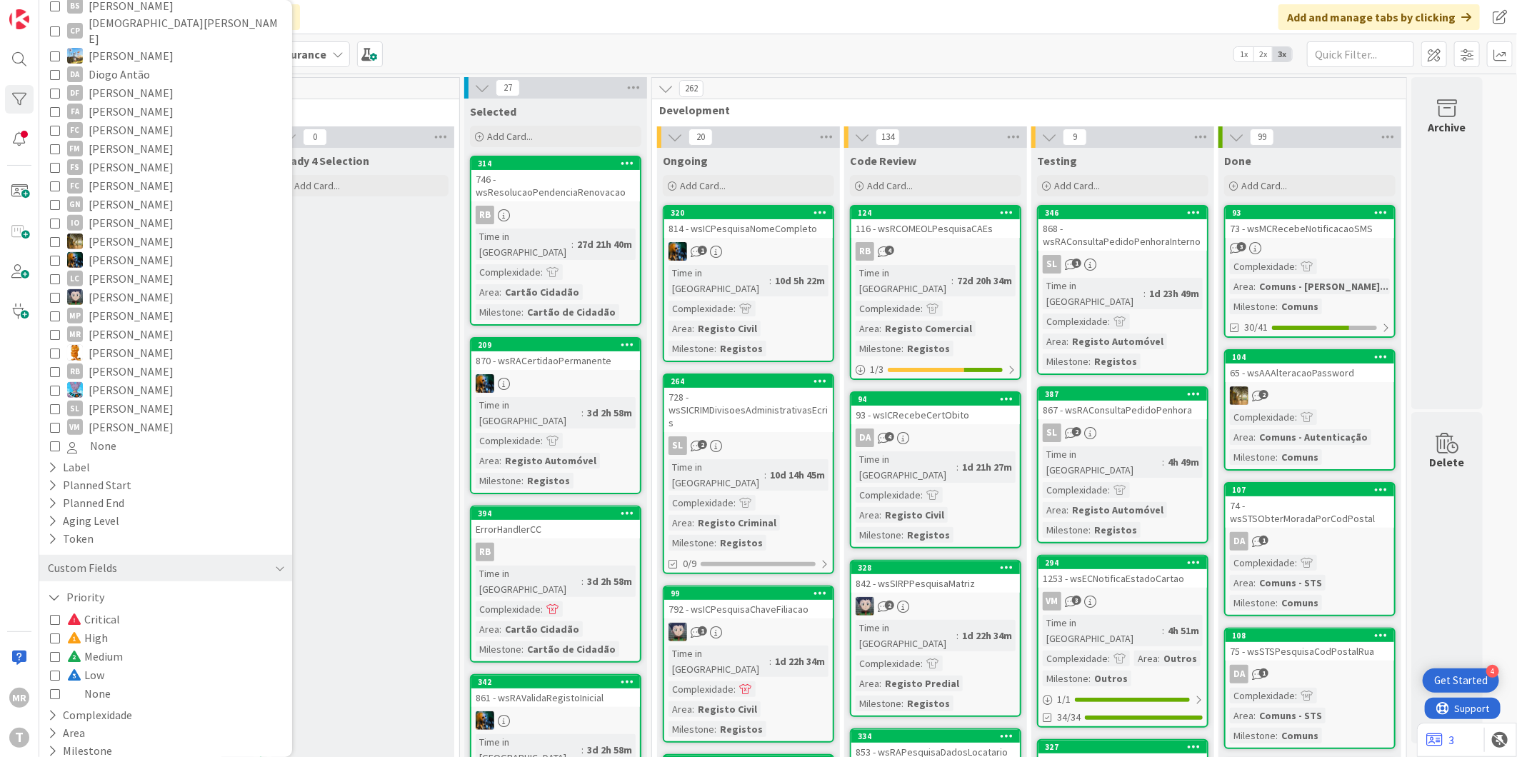
click at [96, 647] on span "Medium" at bounding box center [95, 656] width 56 height 19
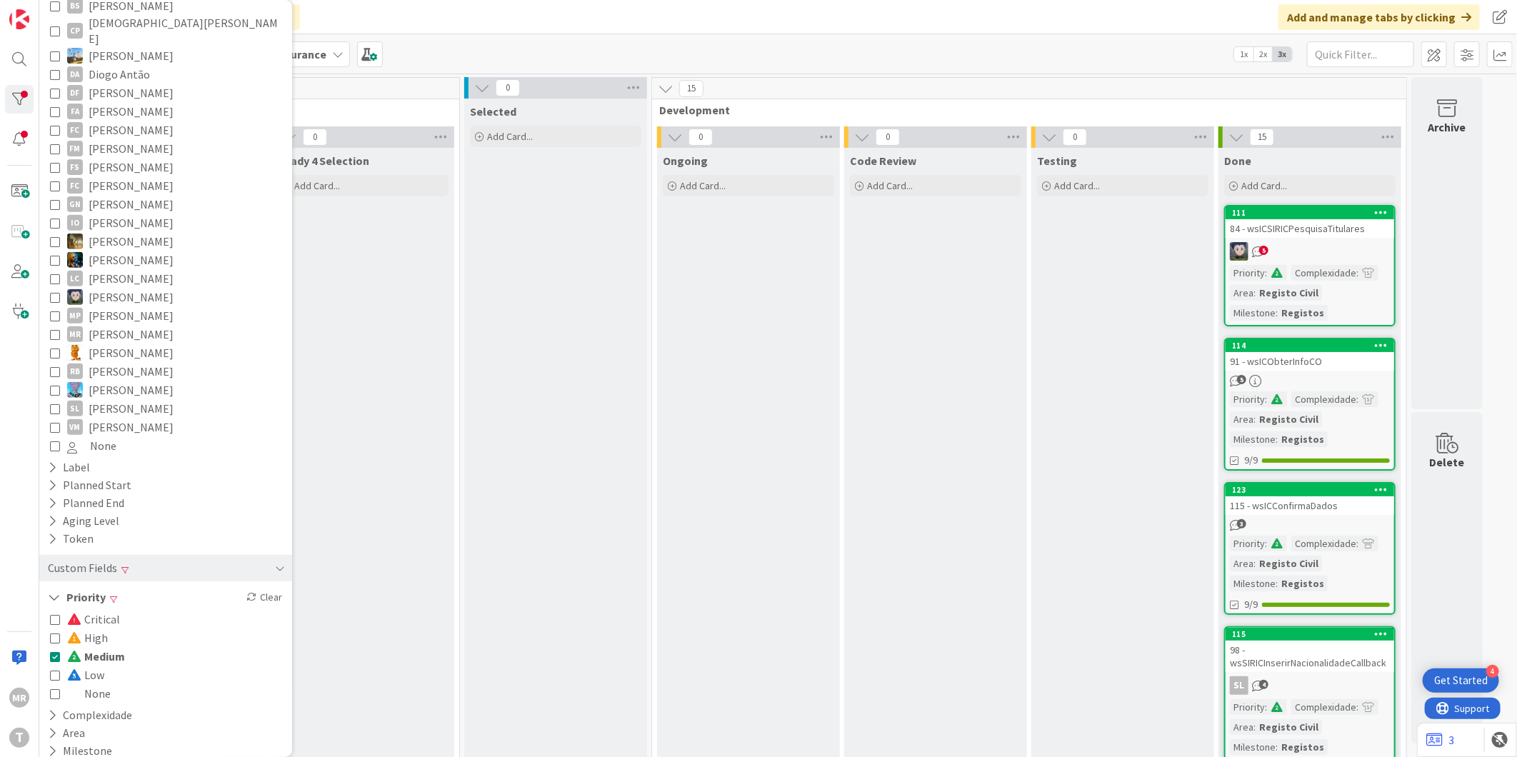
click at [96, 647] on span "Medium" at bounding box center [96, 656] width 58 height 19
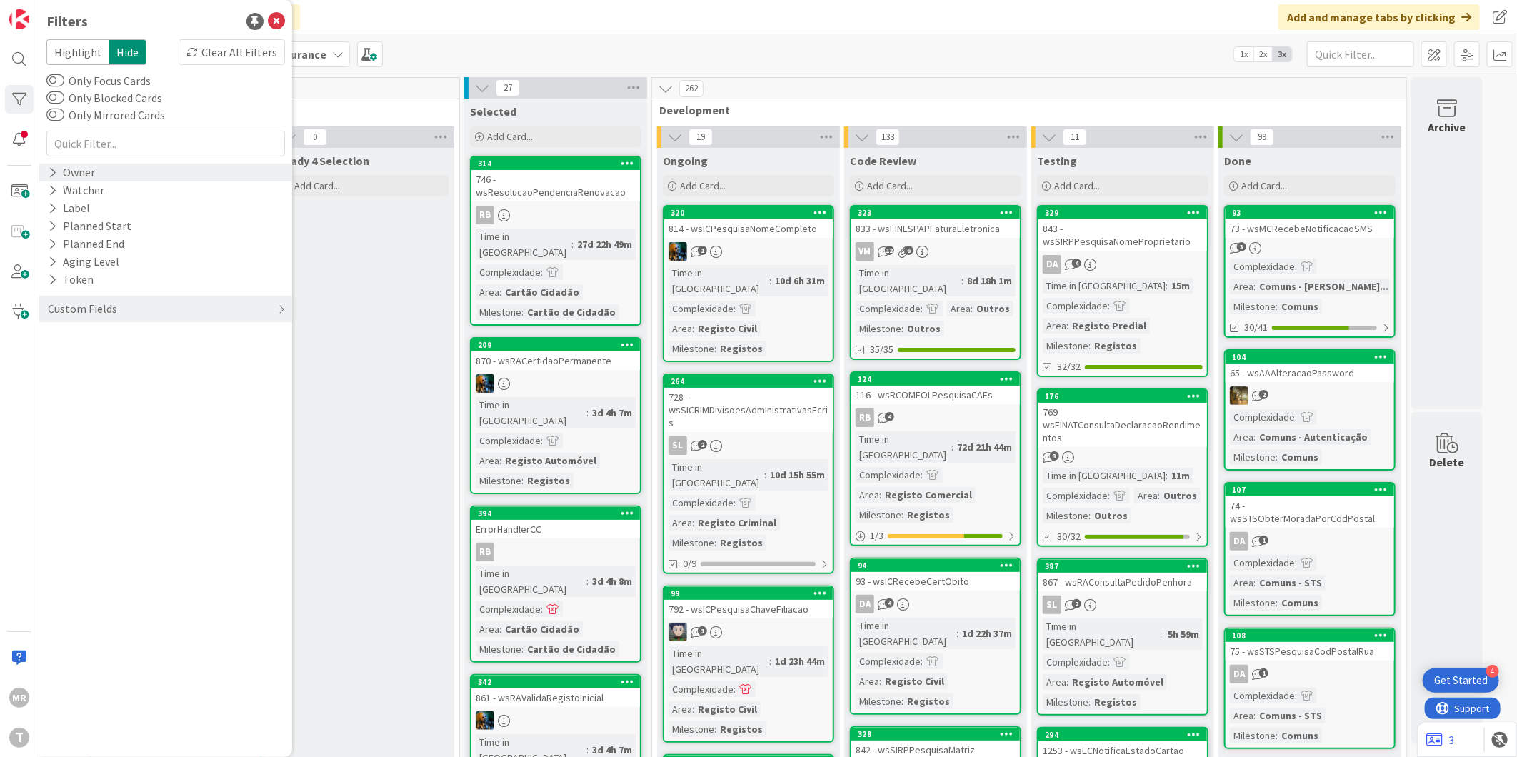
click at [54, 176] on icon at bounding box center [52, 172] width 9 height 12
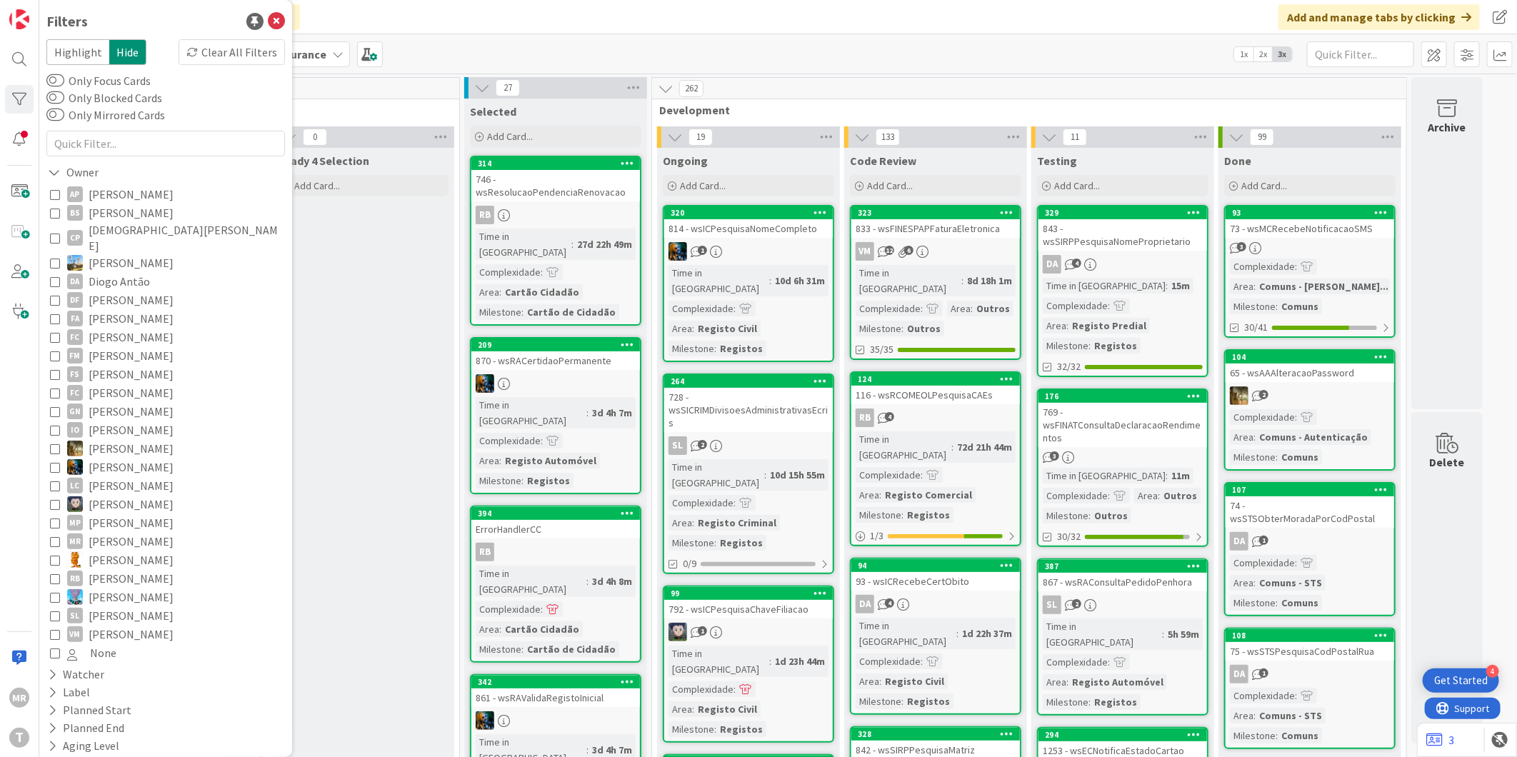
click at [119, 625] on span "[PERSON_NAME]" at bounding box center [131, 634] width 85 height 19
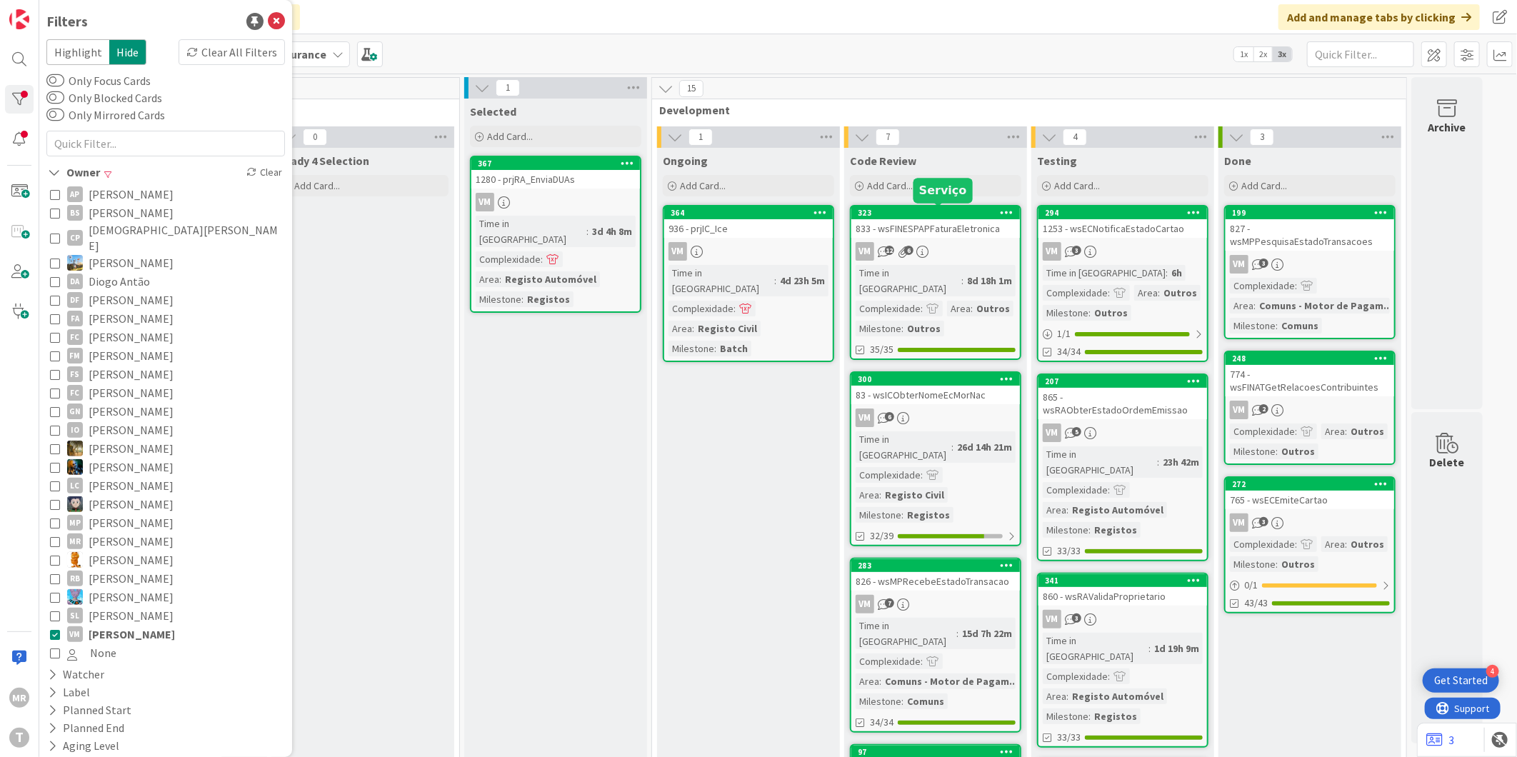
click at [910, 211] on div "323" at bounding box center [939, 213] width 162 height 10
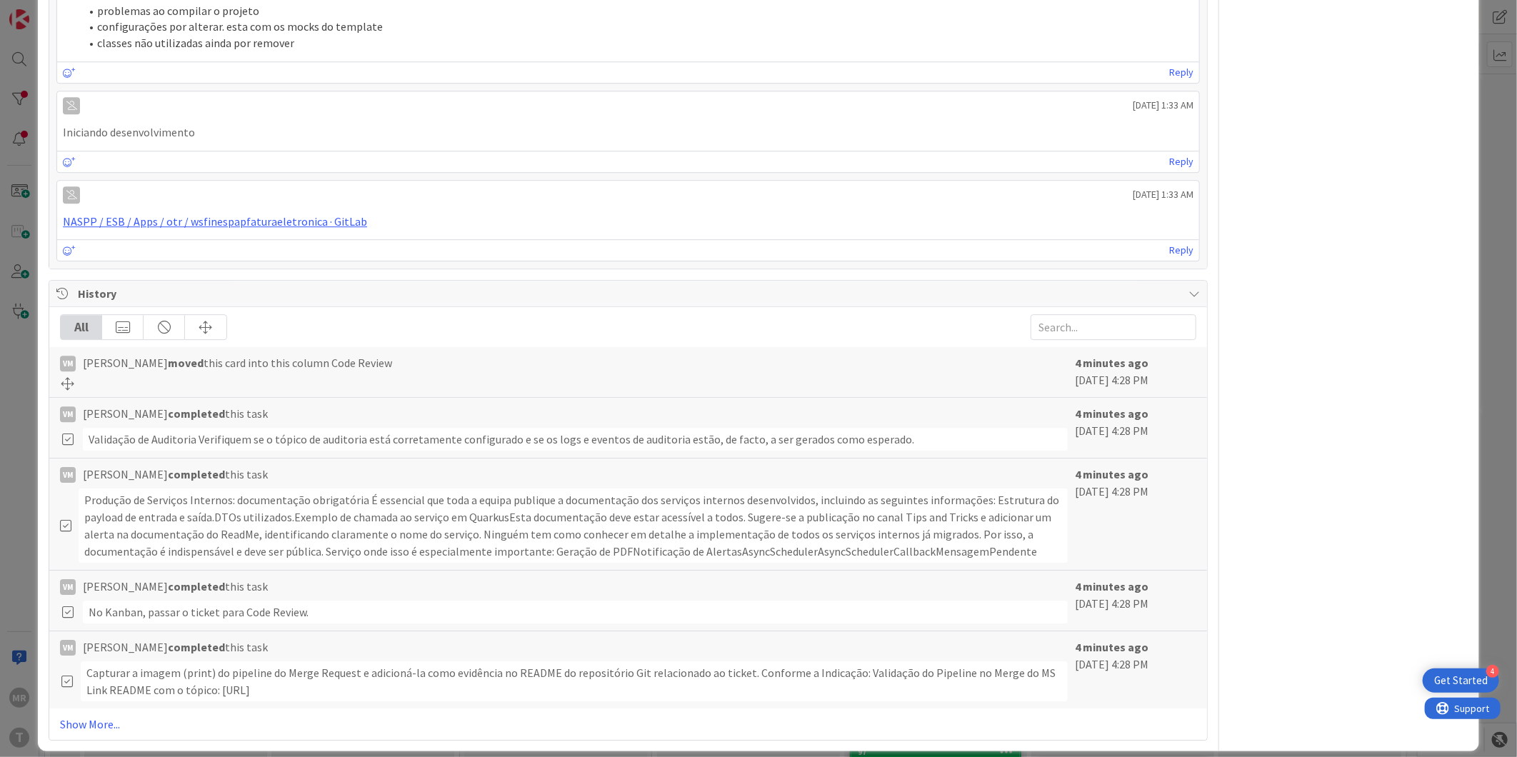
scroll to position [2558, 0]
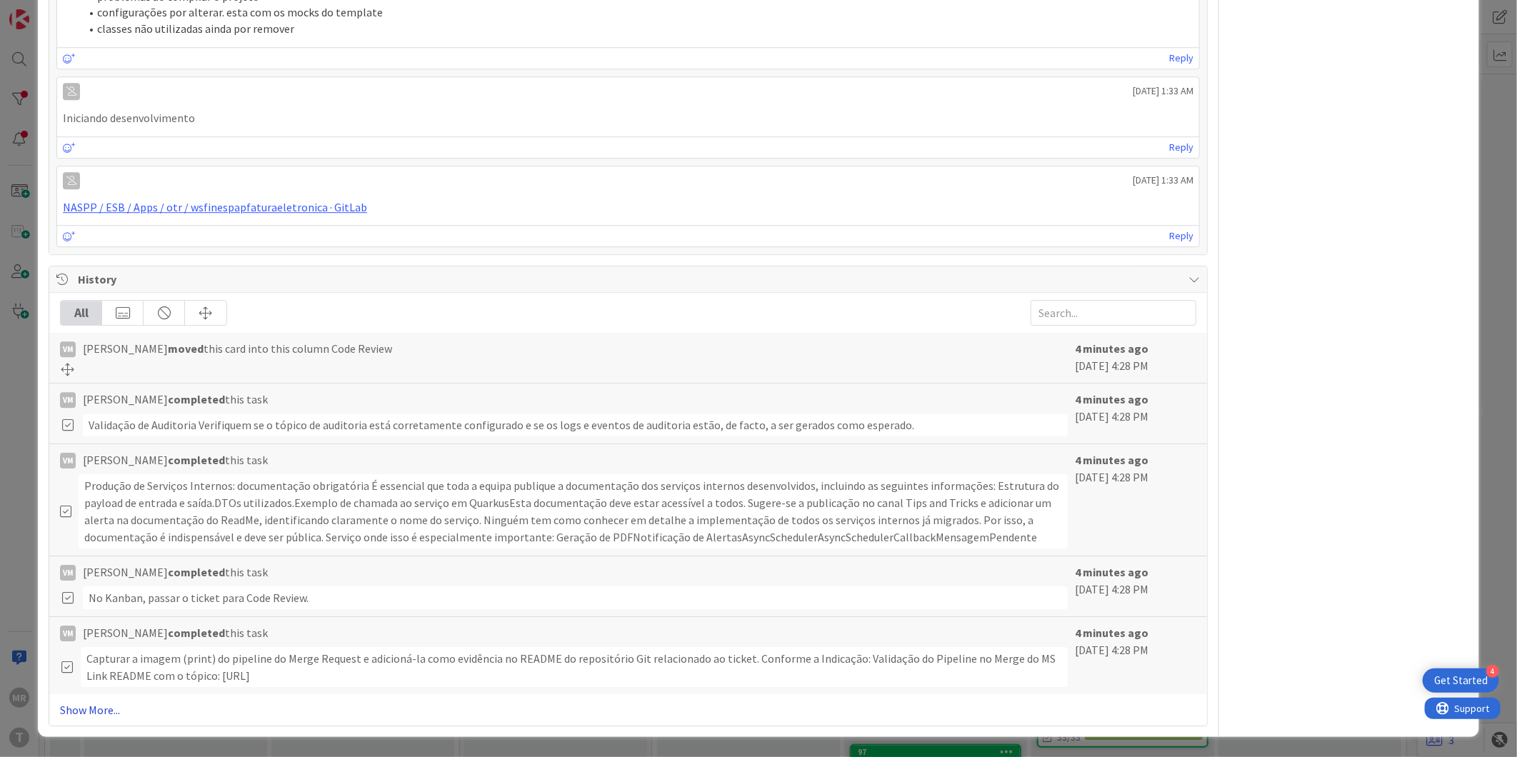
click at [74, 715] on link "Show More..." at bounding box center [628, 709] width 1136 height 17
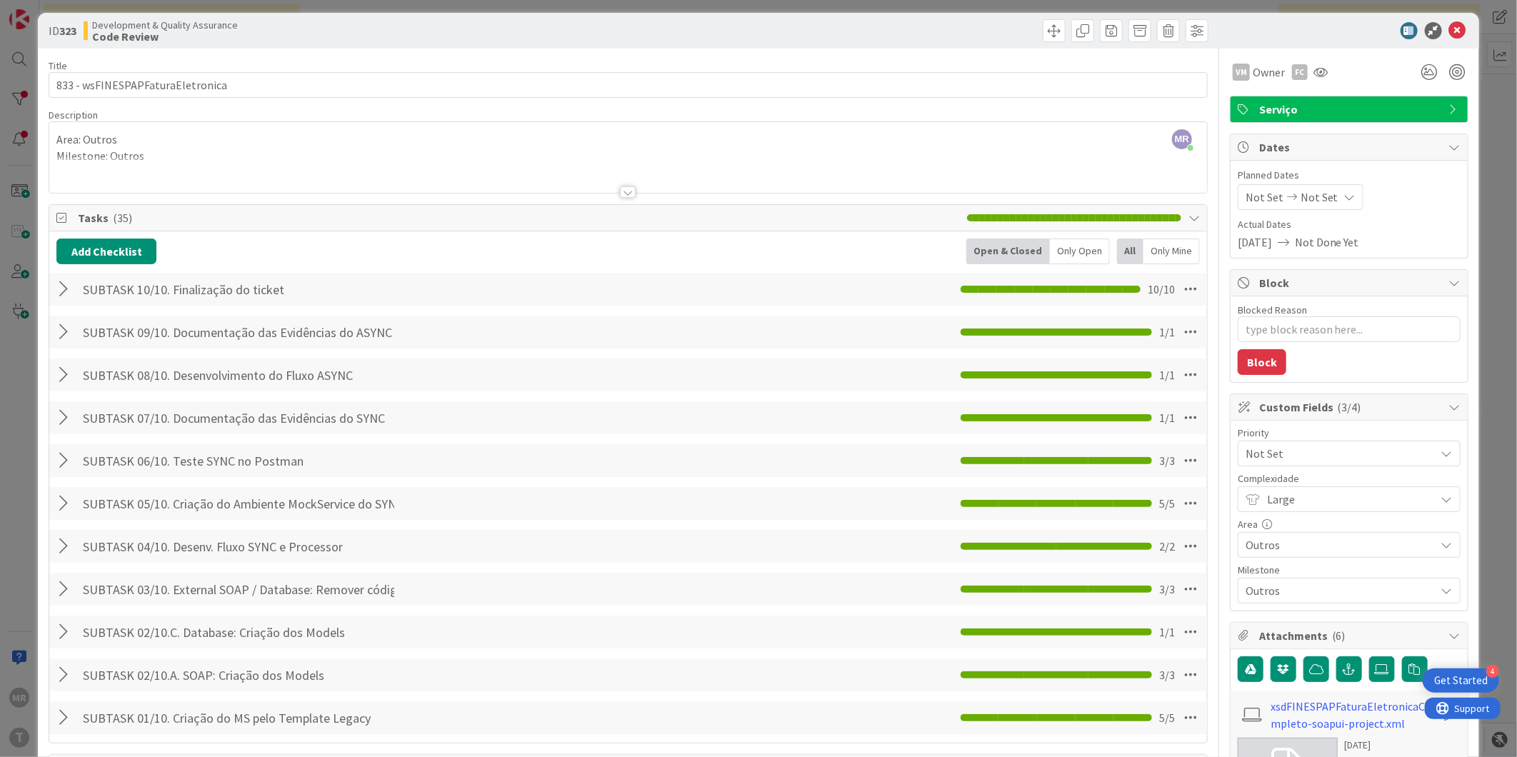
scroll to position [0, 0]
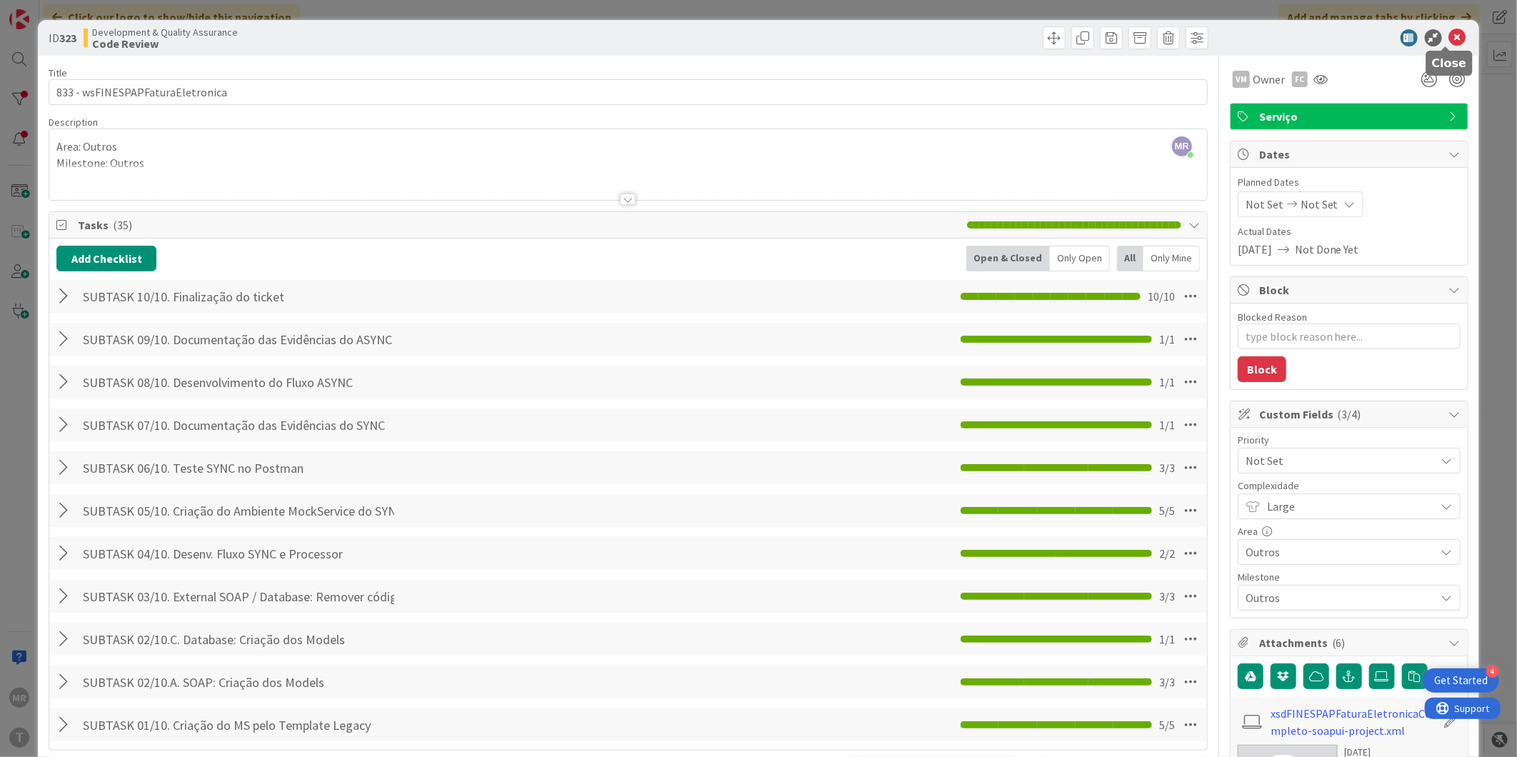
click at [1449, 34] on icon at bounding box center [1457, 37] width 17 height 17
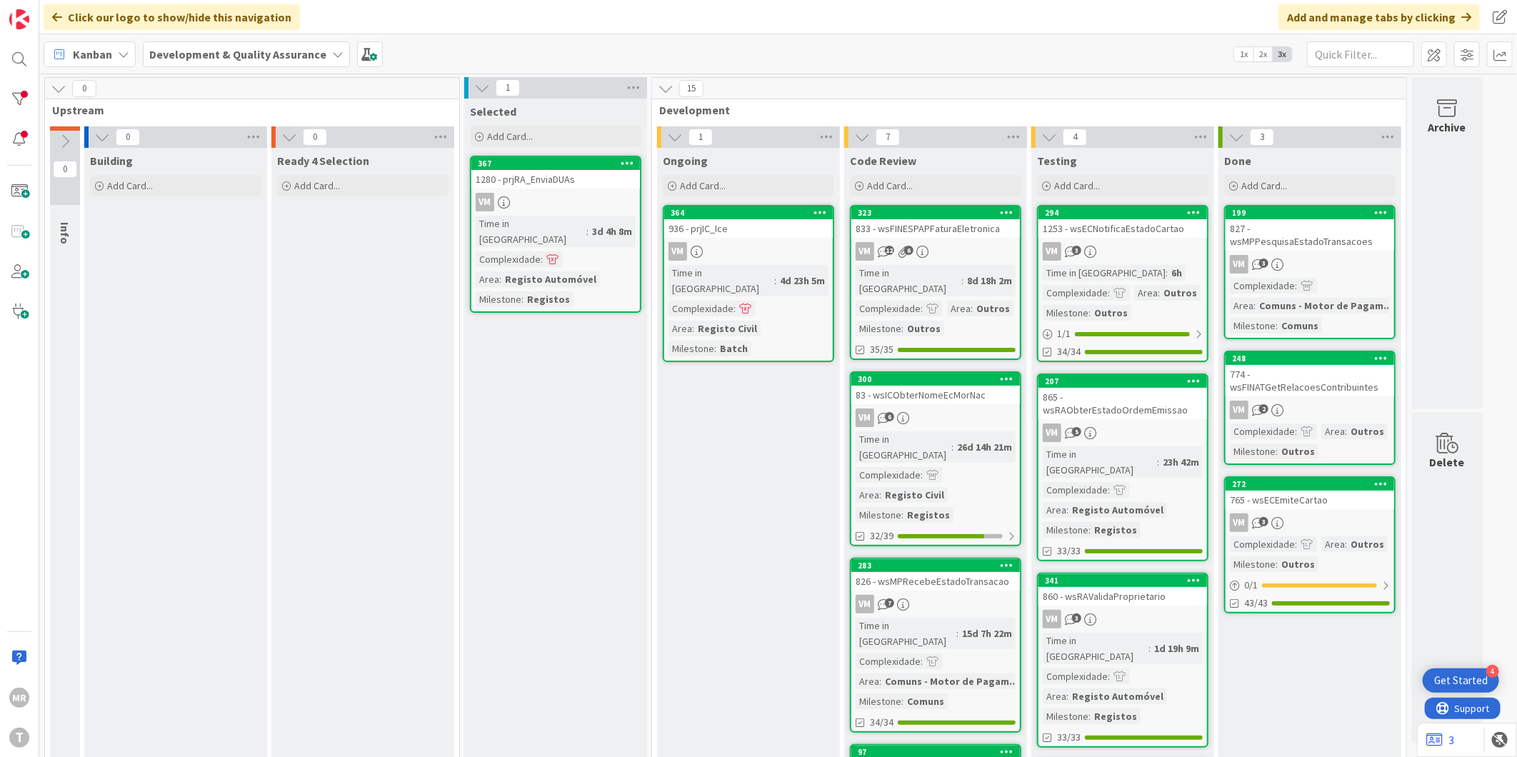
click at [731, 219] on div "936 - prjIC_Ice" at bounding box center [748, 228] width 169 height 19
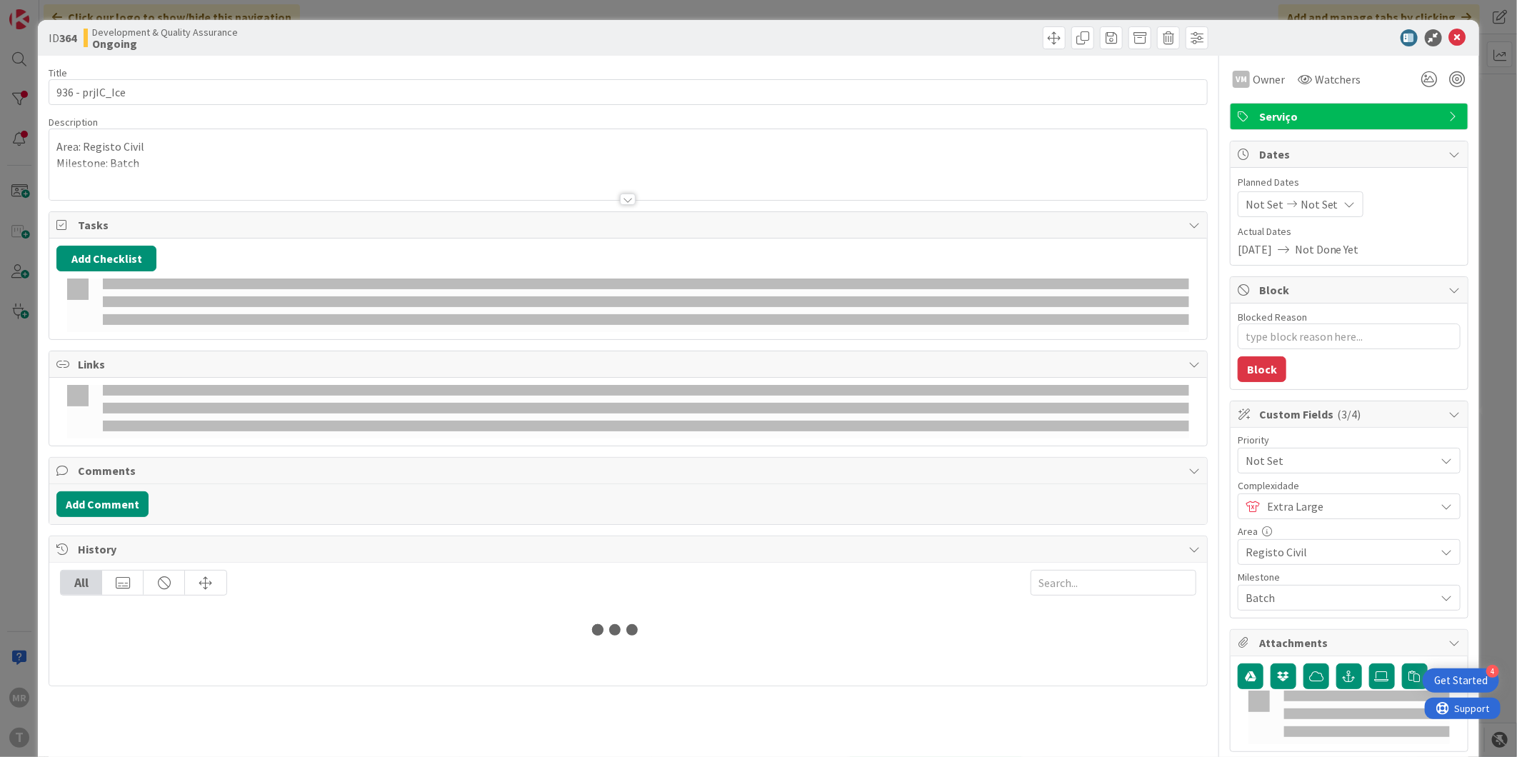
type textarea "x"
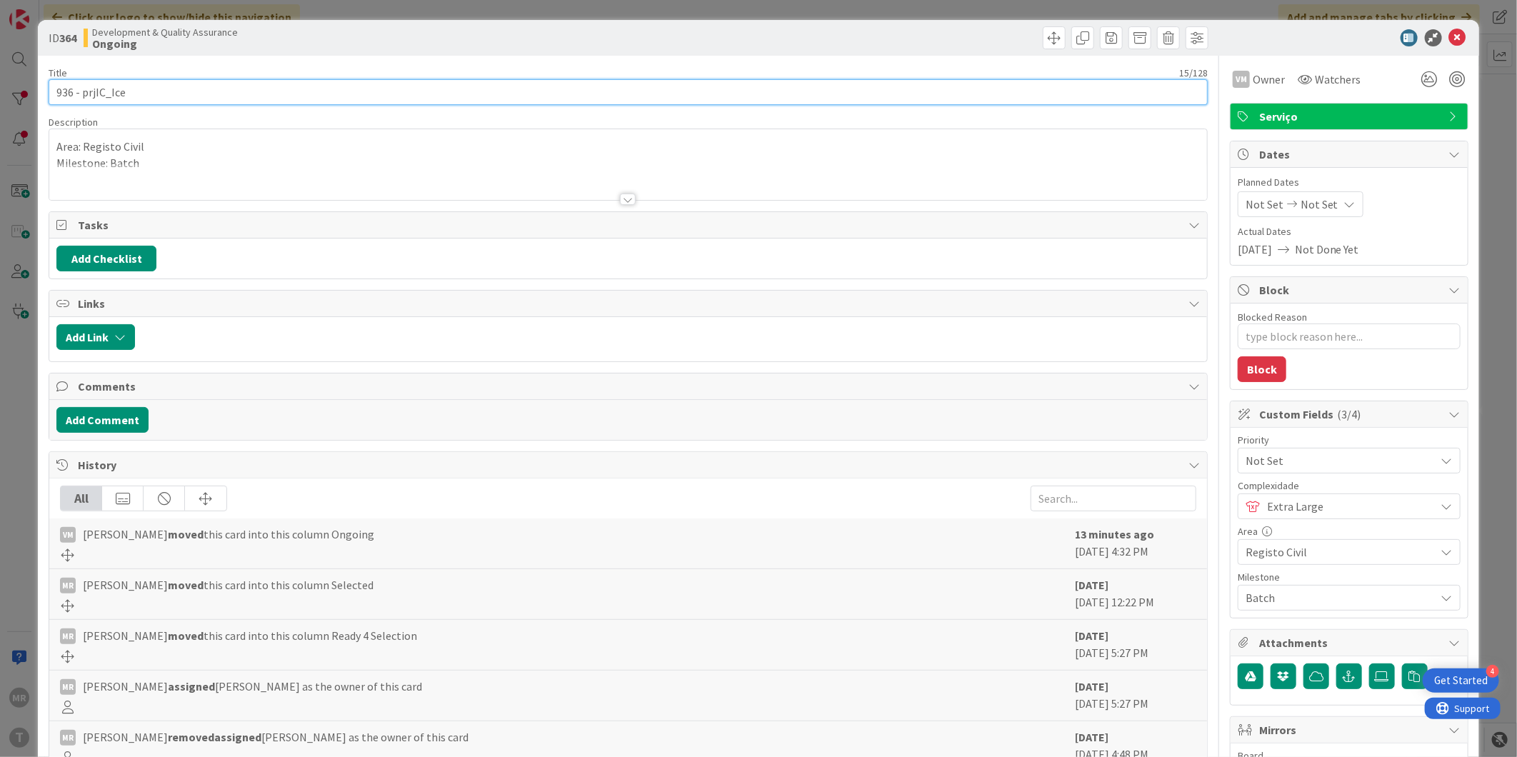
drag, startPoint x: 134, startPoint y: 96, endPoint x: 83, endPoint y: 97, distance: 51.4
click at [83, 97] on input "936 - prjIC_Ice" at bounding box center [628, 92] width 1159 height 26
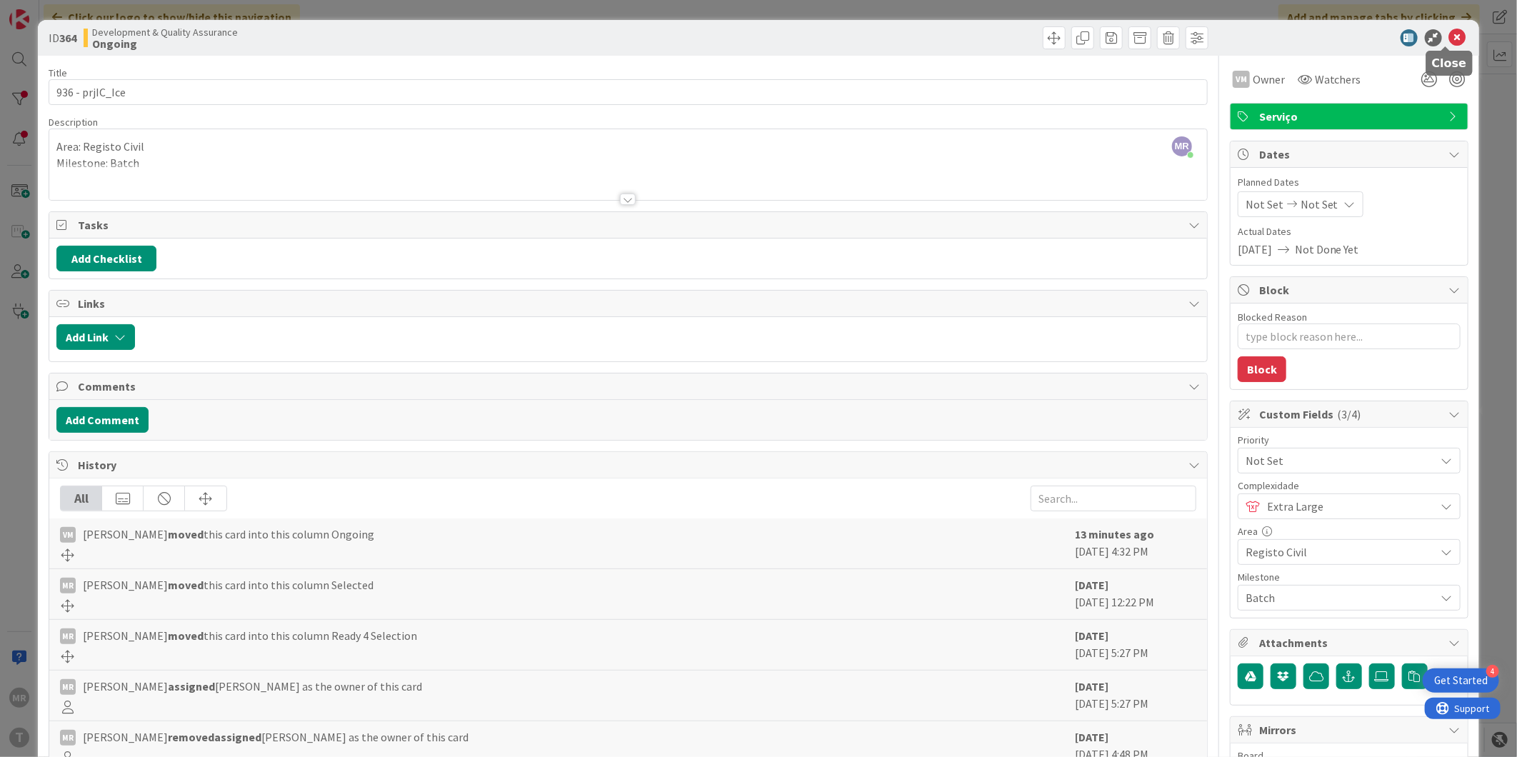
click at [1449, 38] on icon at bounding box center [1457, 37] width 17 height 17
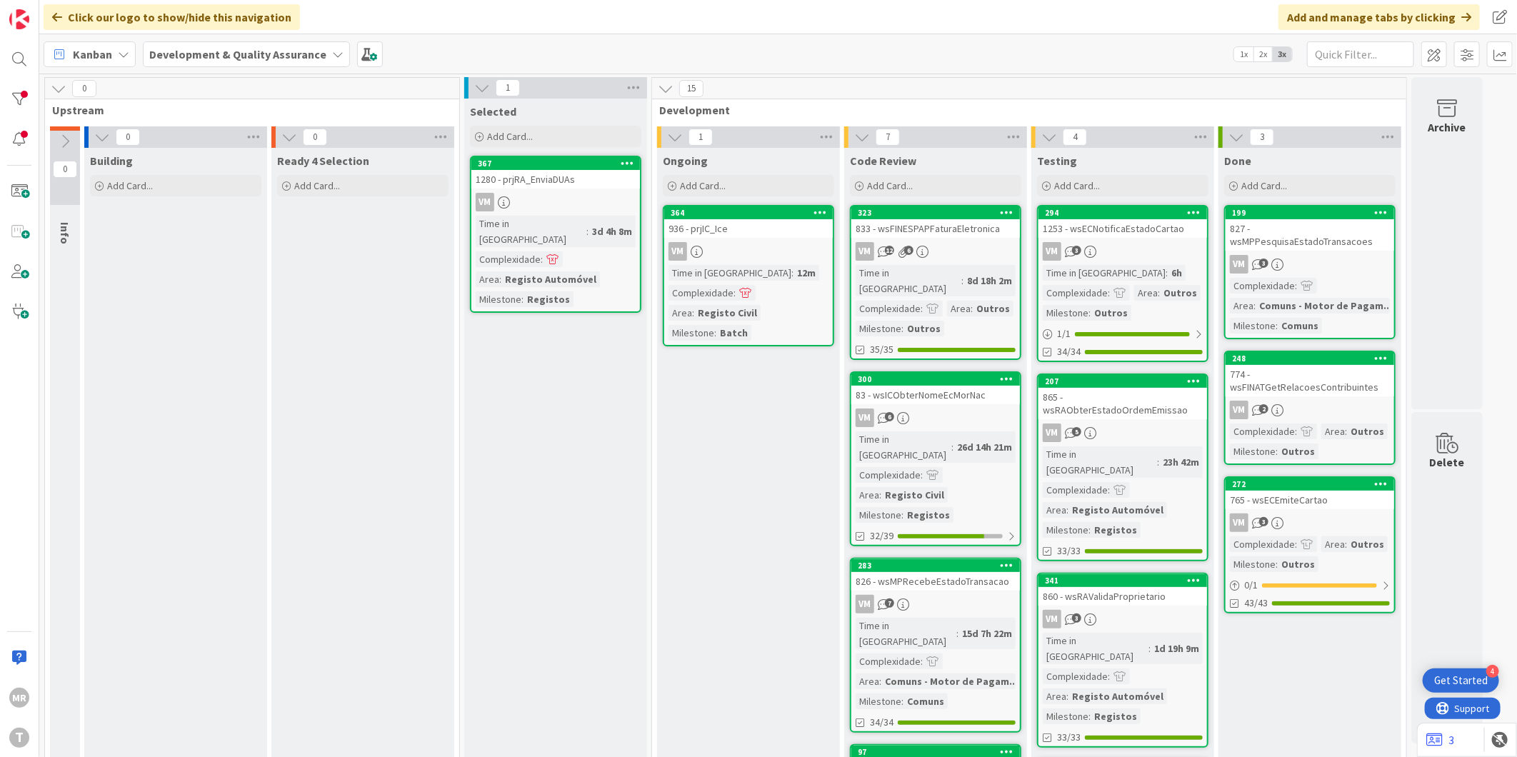
drag, startPoint x: 581, startPoint y: 427, endPoint x: 572, endPoint y: 427, distance: 8.6
click at [20, 90] on div at bounding box center [19, 99] width 29 height 29
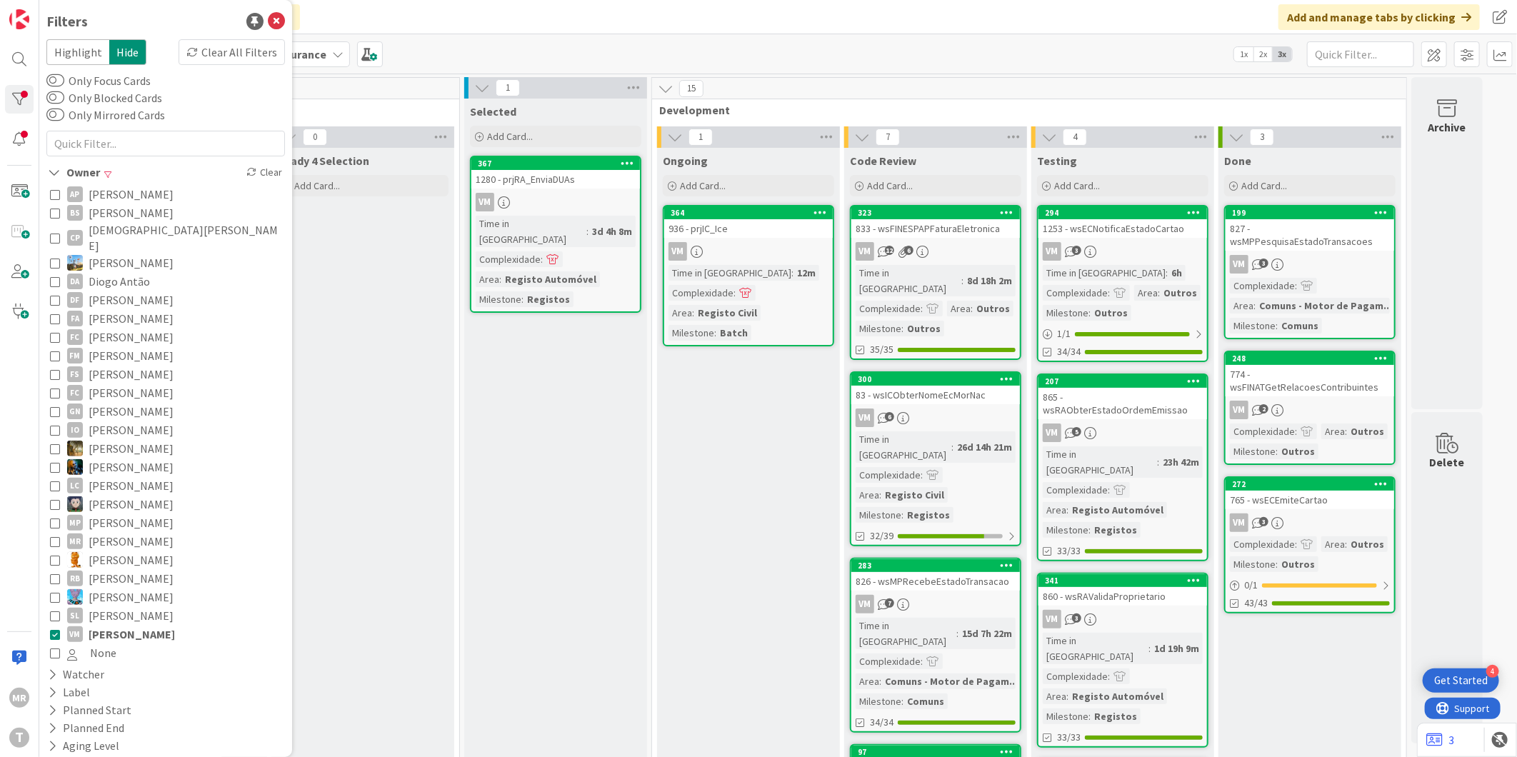
click at [129, 625] on span "[PERSON_NAME]" at bounding box center [132, 634] width 86 height 19
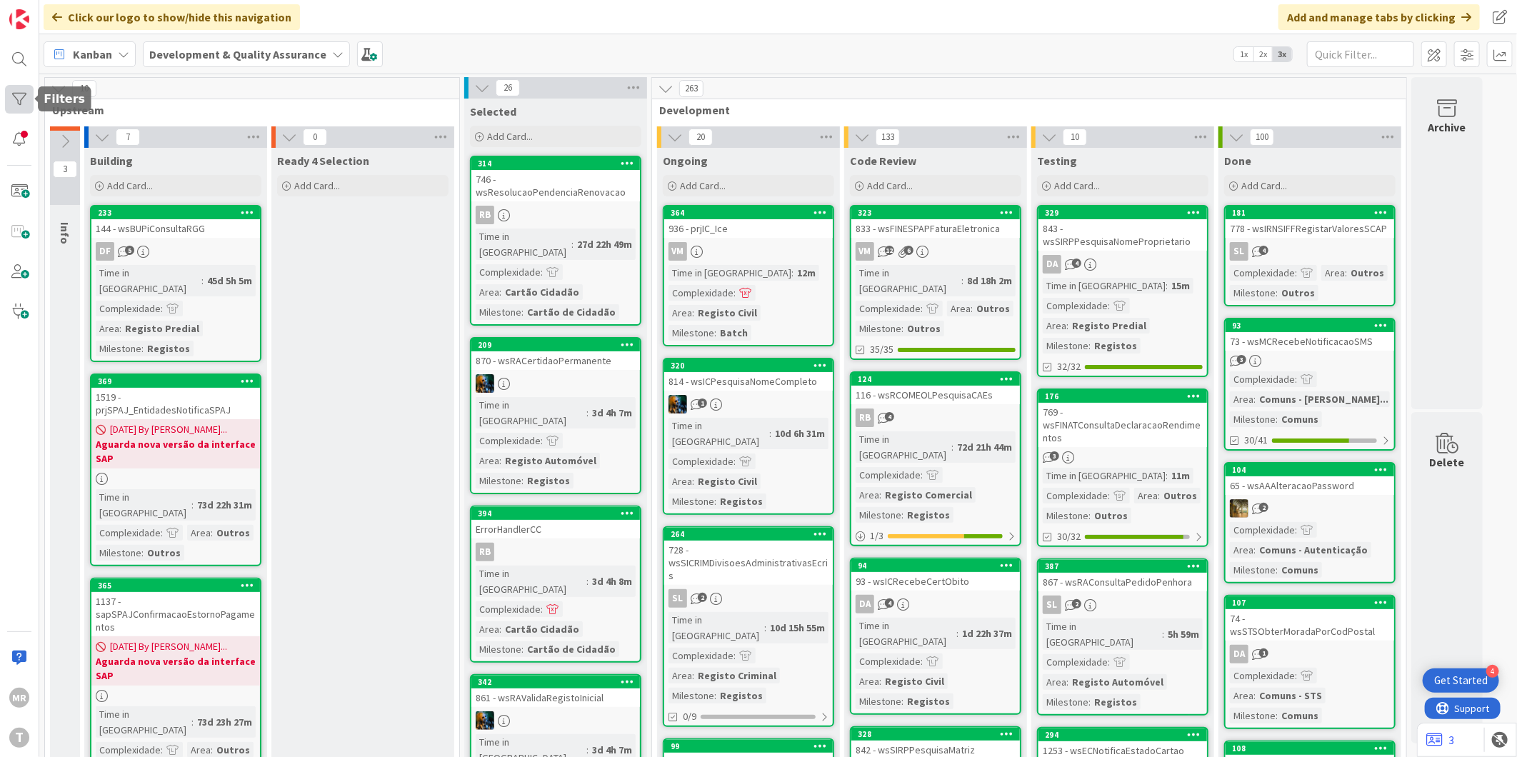
click at [17, 98] on div at bounding box center [19, 99] width 29 height 29
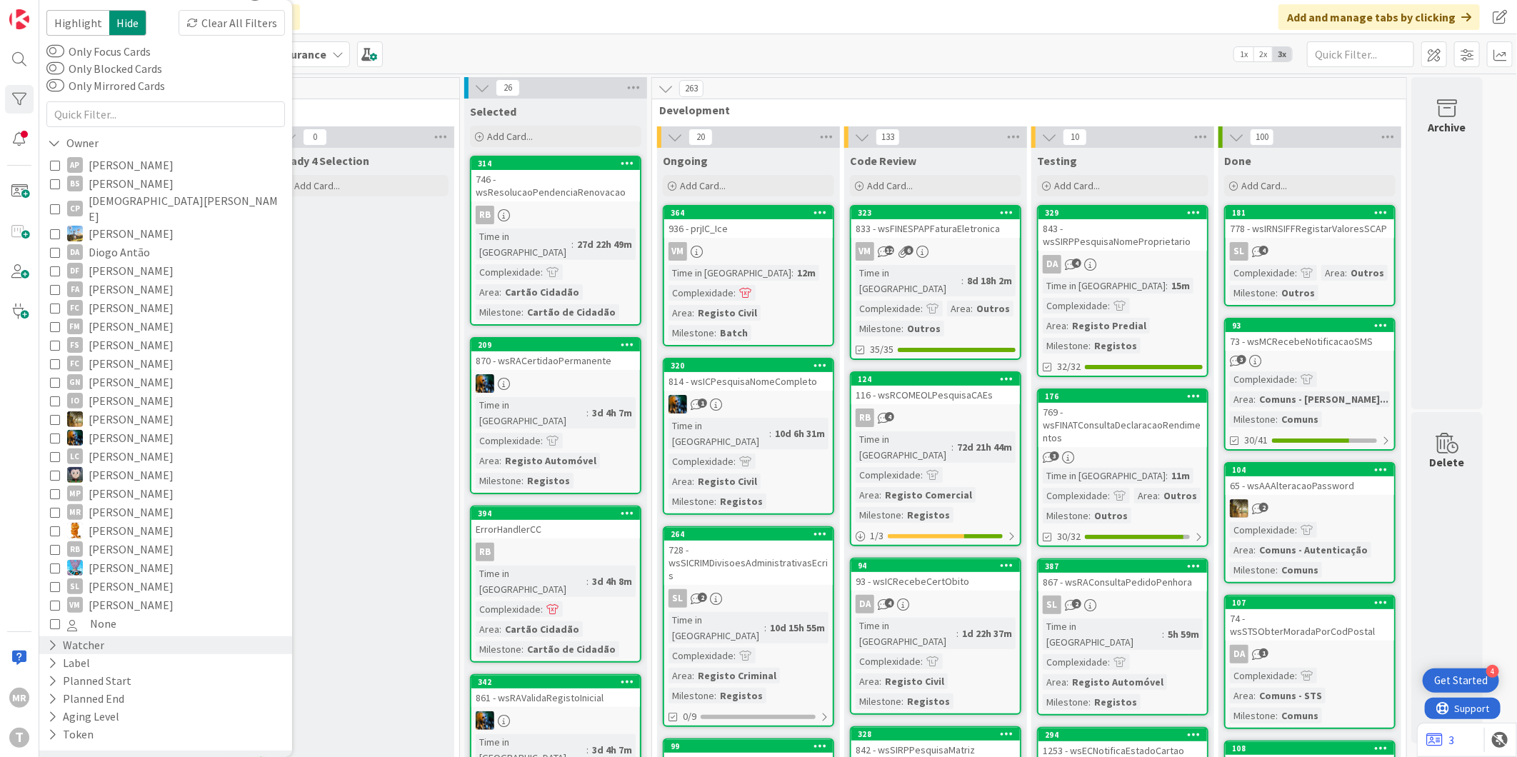
scroll to position [54, 0]
